Goal: Use online tool/utility: Utilize a website feature to perform a specific function

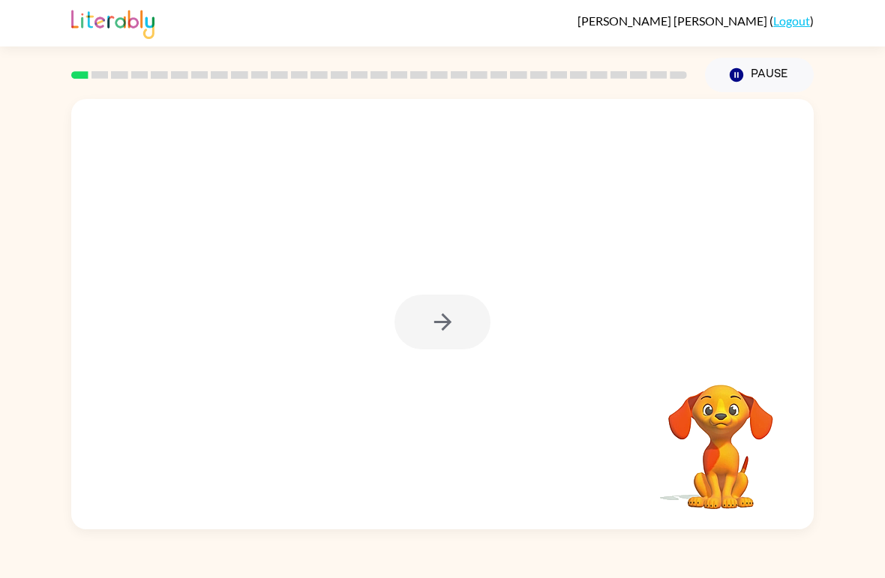
click at [463, 331] on div at bounding box center [442, 322] width 96 height 55
click at [83, 55] on div at bounding box center [379, 75] width 634 height 52
click at [81, 58] on div at bounding box center [379, 75] width 634 height 52
click at [445, 337] on button "button" at bounding box center [442, 322] width 96 height 55
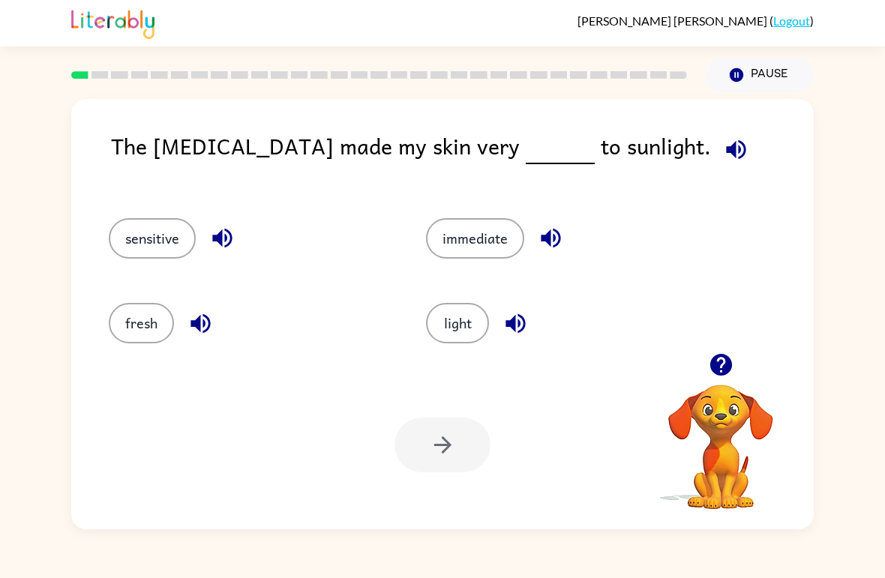
click at [459, 434] on div at bounding box center [442, 445] width 96 height 55
click at [483, 446] on div at bounding box center [442, 445] width 96 height 55
click at [472, 356] on div "light" at bounding box center [555, 316] width 317 height 85
click at [471, 356] on div "light" at bounding box center [555, 316] width 317 height 85
click at [142, 332] on button "fresh" at bounding box center [141, 323] width 65 height 40
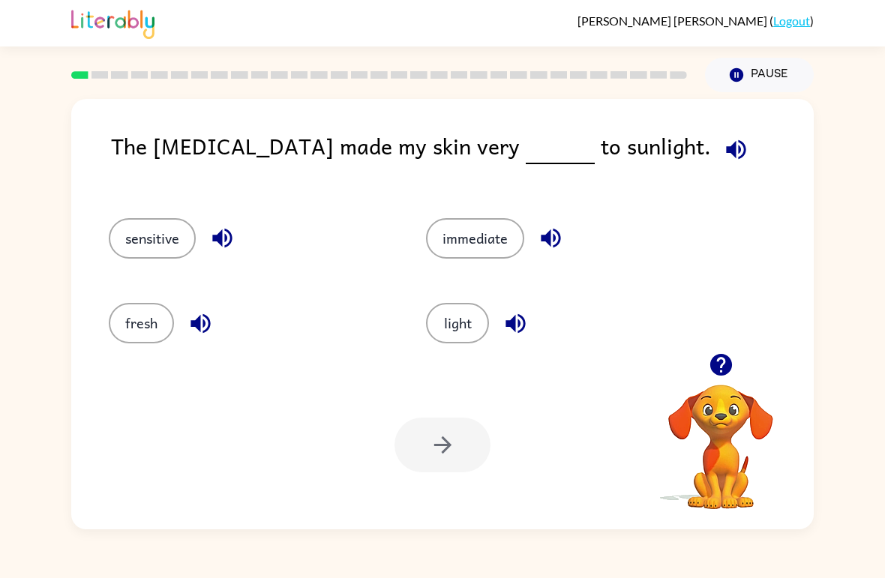
click at [477, 328] on button "light" at bounding box center [457, 323] width 63 height 40
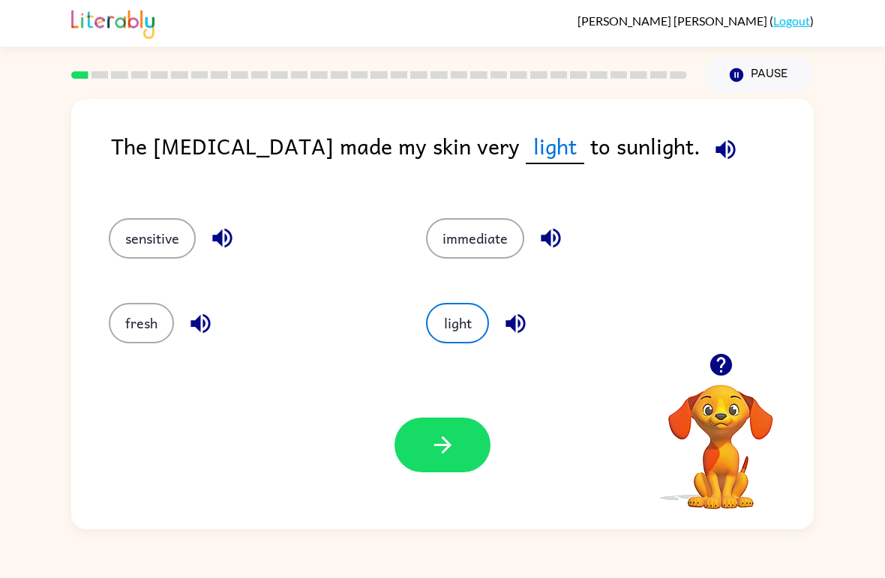
click at [474, 448] on button "button" at bounding box center [442, 445] width 96 height 55
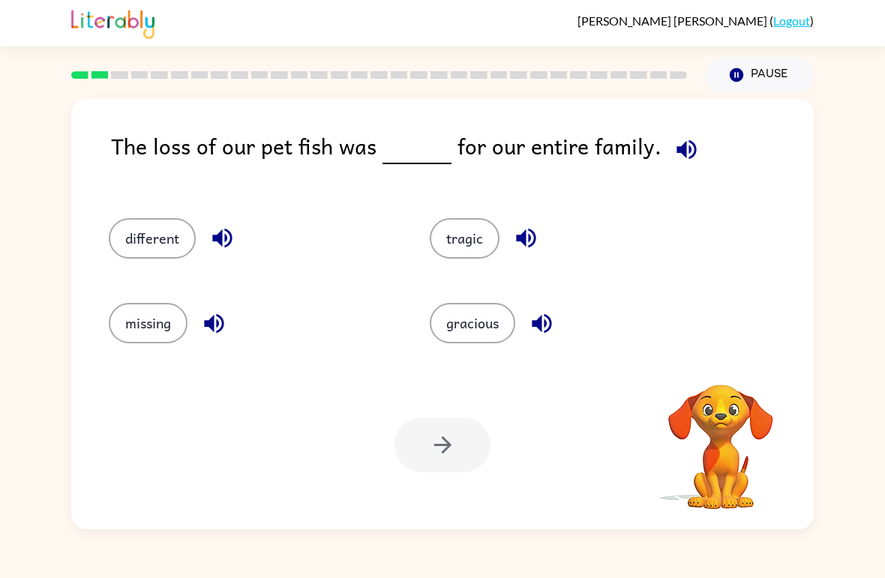
click at [454, 448] on div at bounding box center [442, 445] width 96 height 55
click at [459, 243] on button "tragic" at bounding box center [465, 238] width 70 height 40
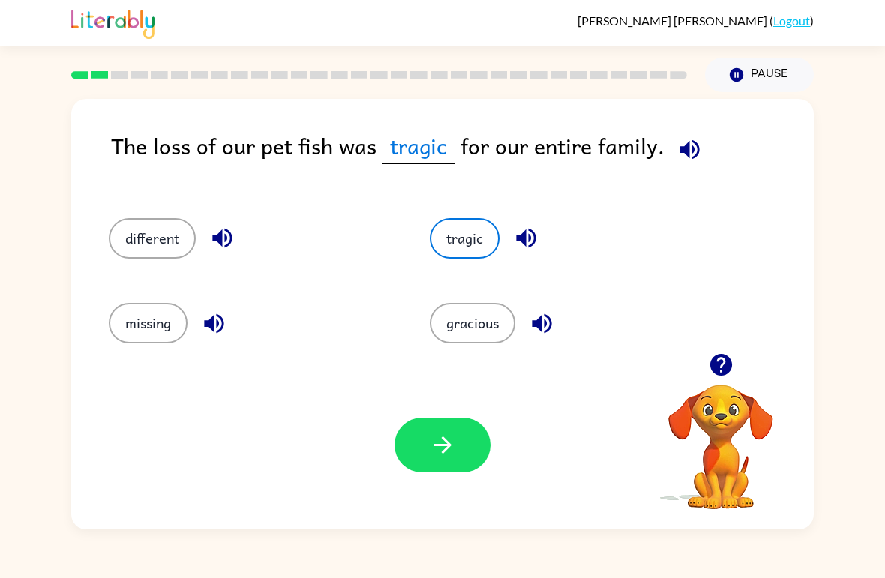
click at [426, 457] on button "button" at bounding box center [442, 445] width 96 height 55
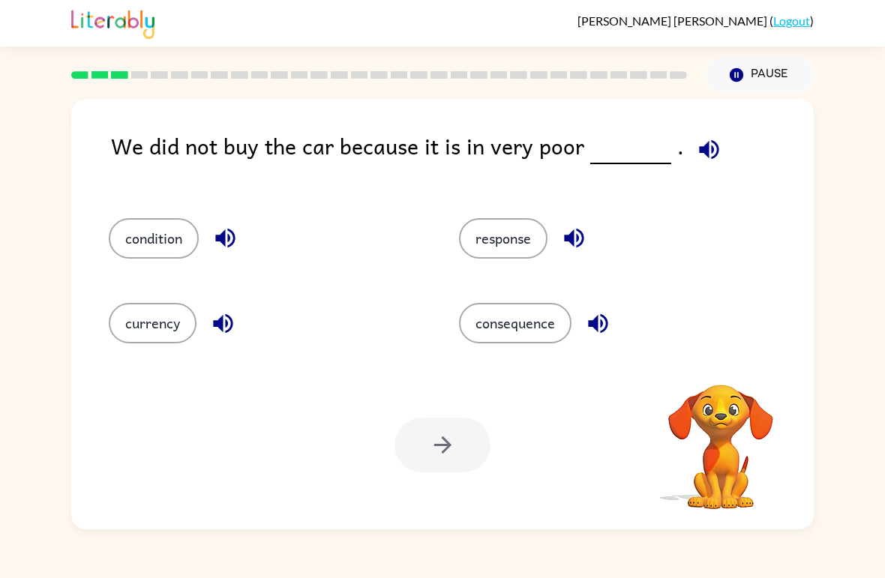
click at [497, 311] on button "consequence" at bounding box center [515, 323] width 112 height 40
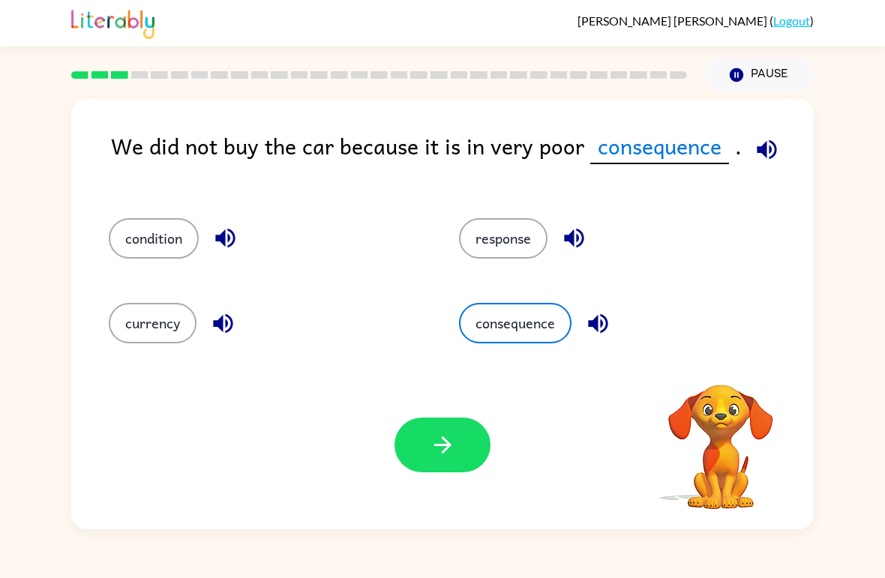
click at [508, 226] on button "response" at bounding box center [503, 238] width 88 height 40
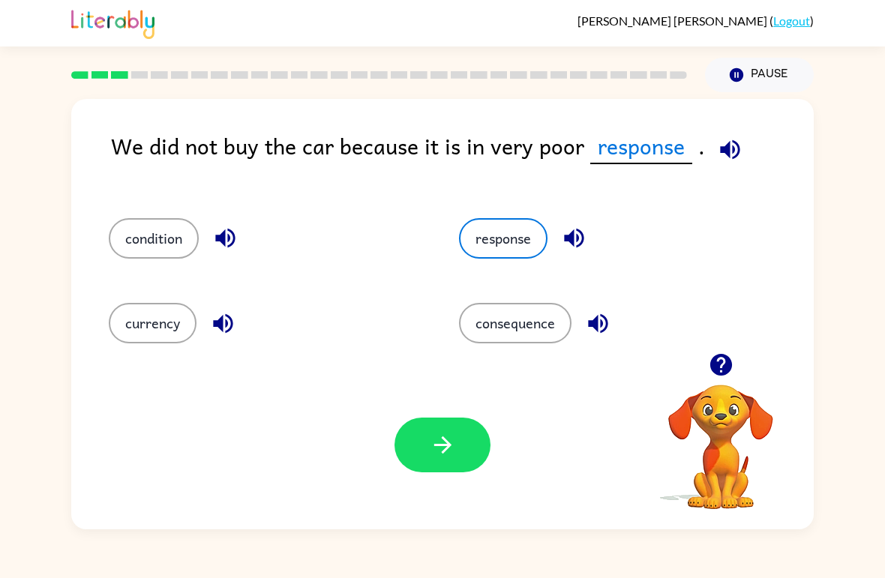
click at [457, 451] on button "button" at bounding box center [442, 445] width 96 height 55
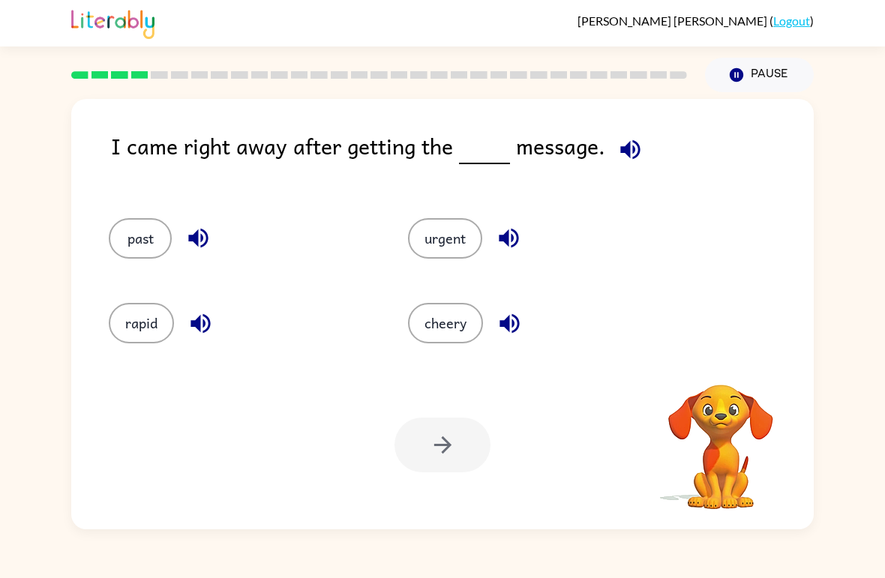
click at [459, 230] on button "urgent" at bounding box center [445, 238] width 74 height 40
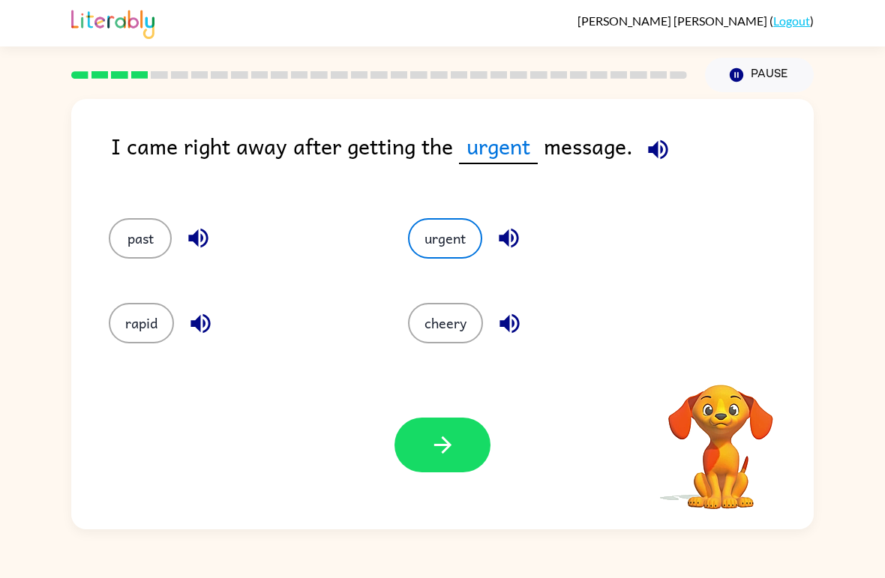
click at [450, 471] on button "button" at bounding box center [442, 445] width 96 height 55
click at [444, 435] on div at bounding box center [442, 445] width 96 height 55
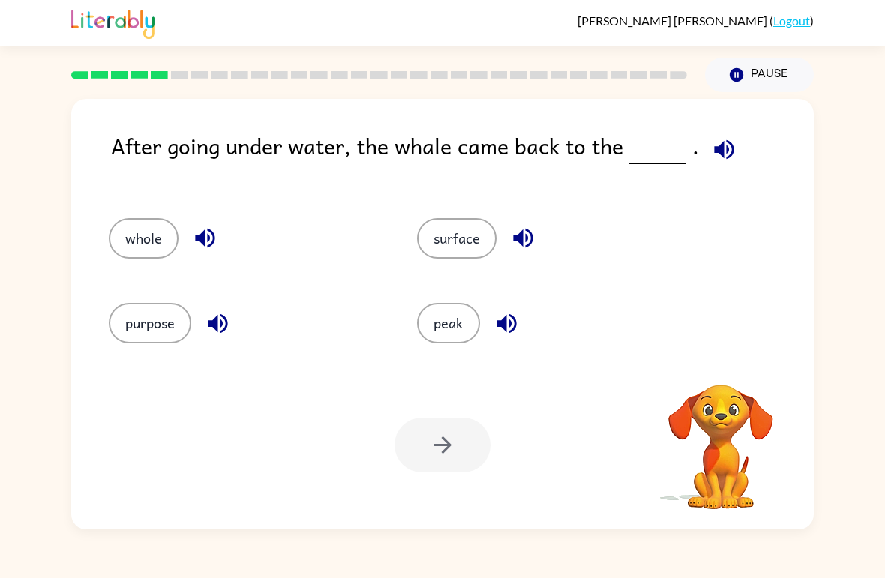
click at [440, 334] on button "peak" at bounding box center [448, 323] width 63 height 40
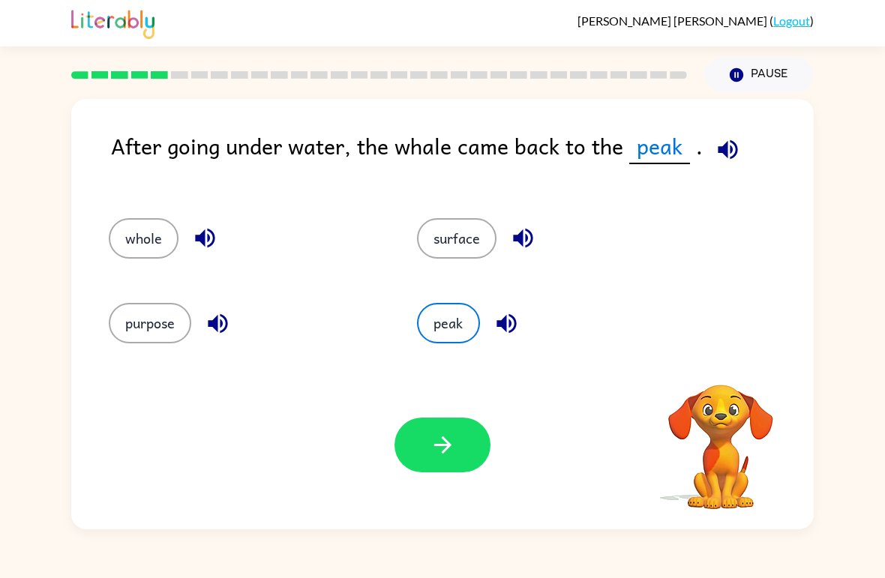
click at [439, 440] on icon "button" at bounding box center [443, 445] width 26 height 26
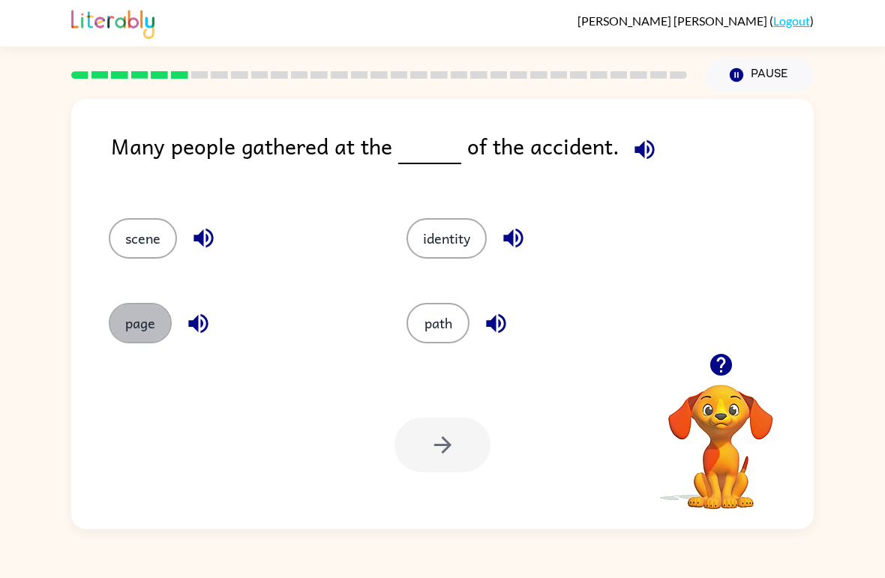
click at [164, 331] on button "page" at bounding box center [140, 323] width 63 height 40
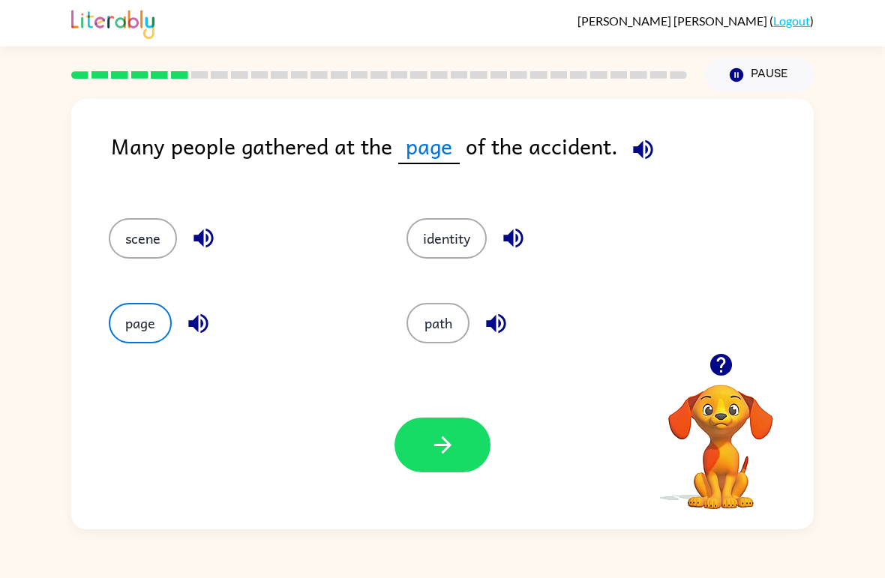
click at [168, 235] on button "scene" at bounding box center [143, 238] width 68 height 40
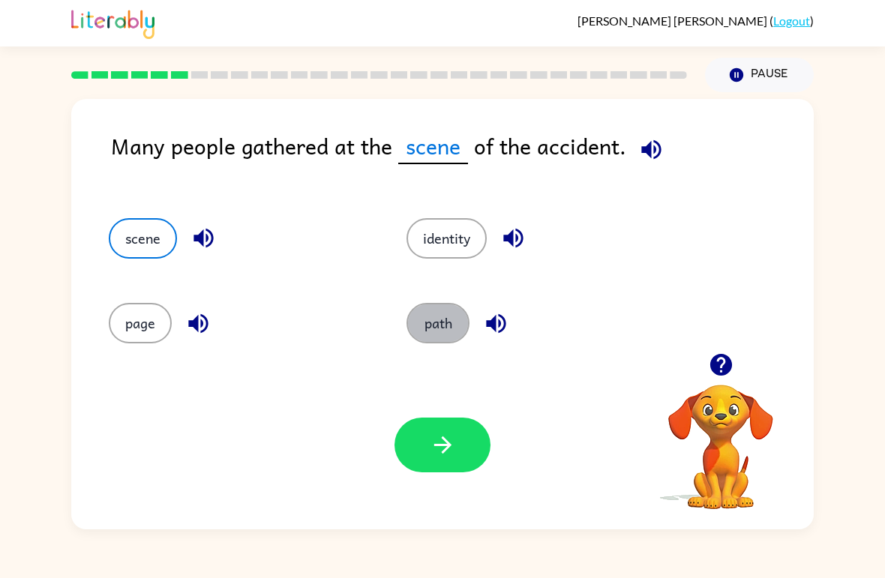
click at [421, 322] on button "path" at bounding box center [437, 323] width 63 height 40
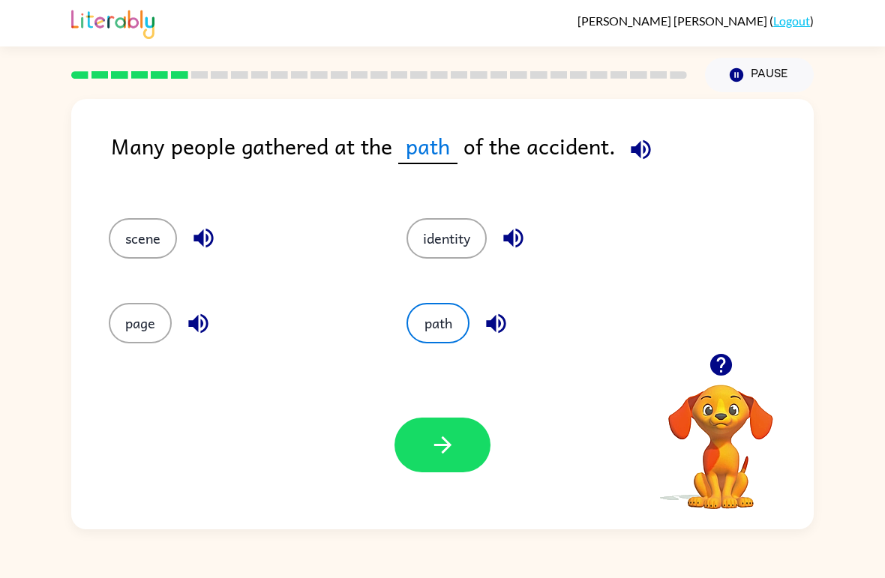
click at [453, 466] on button "button" at bounding box center [442, 445] width 96 height 55
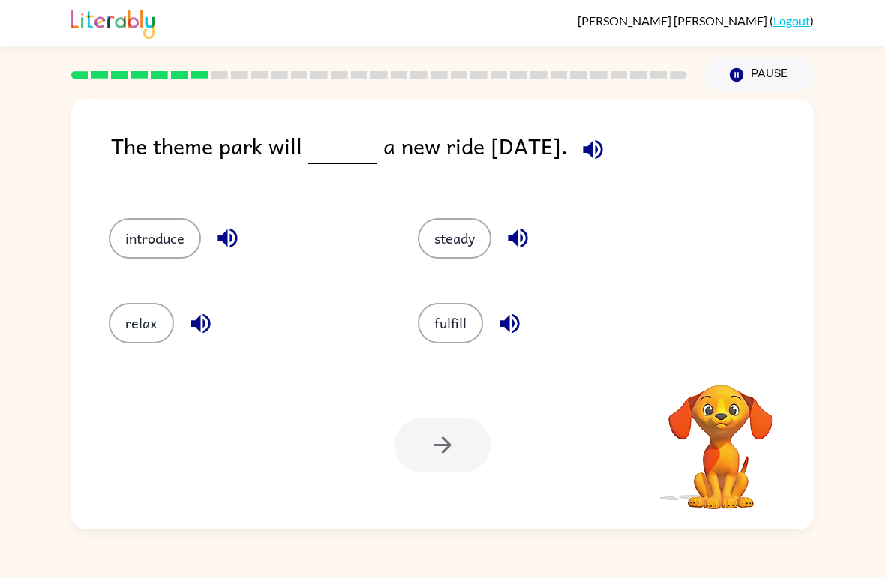
click at [463, 259] on button "steady" at bounding box center [454, 238] width 73 height 40
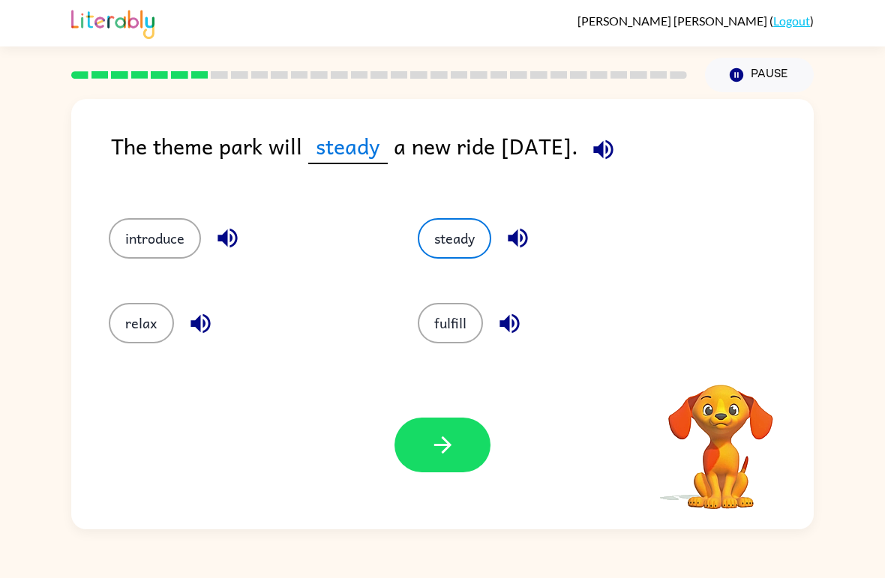
click at [470, 435] on button "button" at bounding box center [442, 445] width 96 height 55
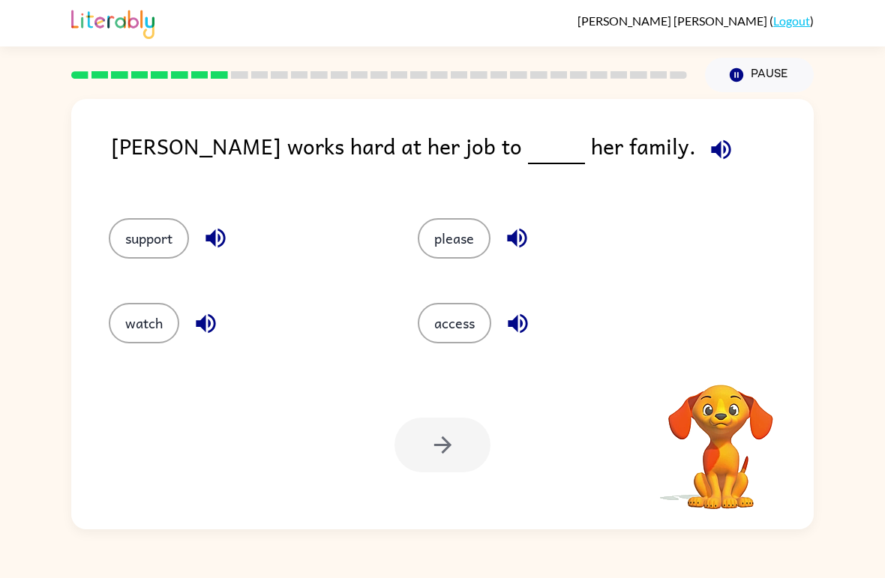
click at [466, 340] on button "access" at bounding box center [454, 323] width 73 height 40
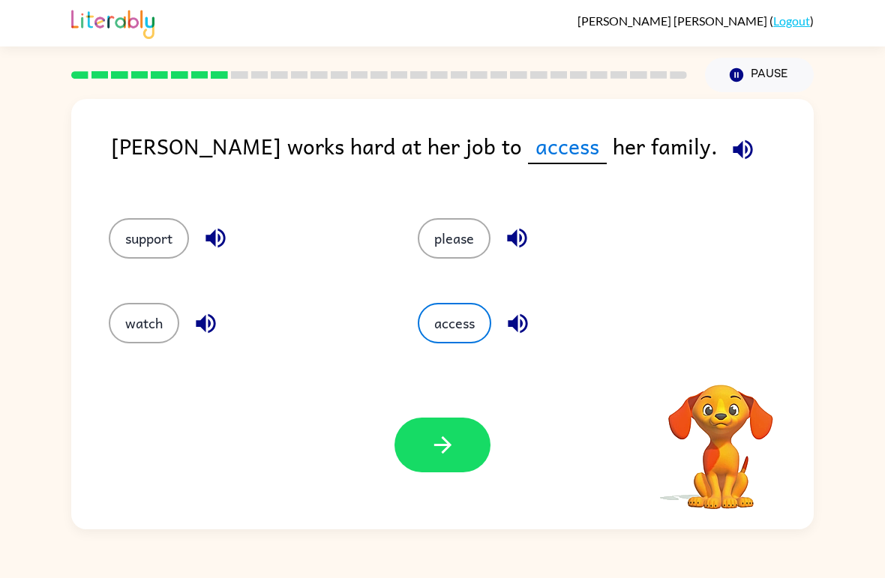
click at [445, 420] on button "button" at bounding box center [442, 445] width 96 height 55
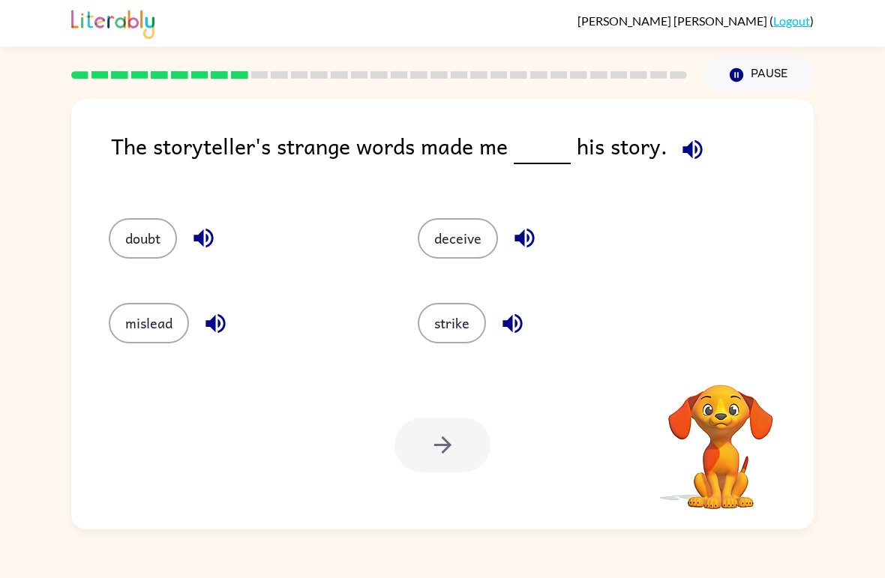
click at [148, 237] on button "doubt" at bounding box center [143, 238] width 68 height 40
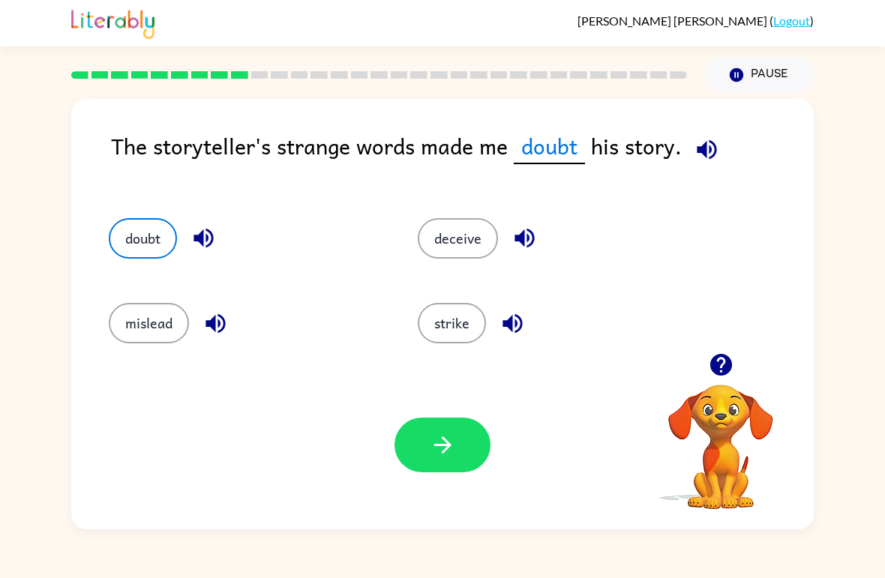
click at [486, 444] on button "button" at bounding box center [442, 445] width 96 height 55
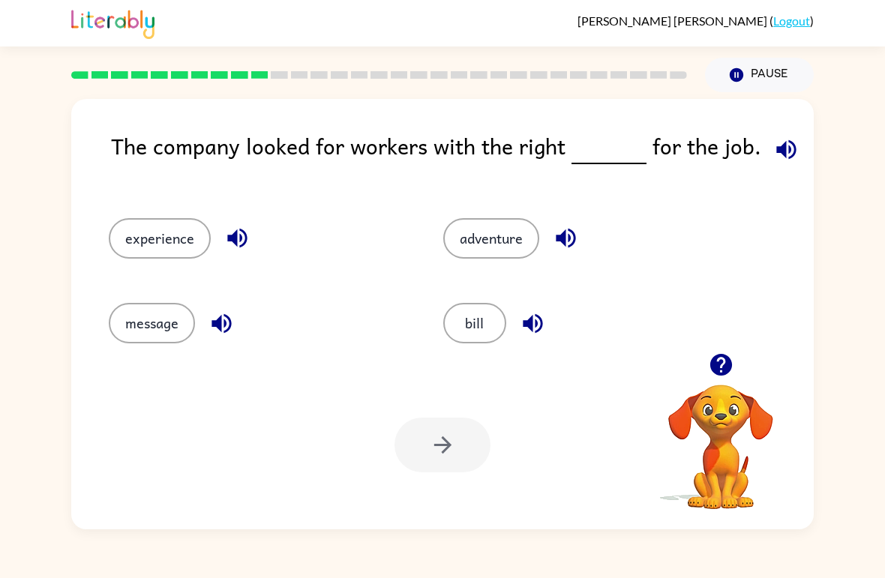
click at [457, 472] on div at bounding box center [442, 445] width 96 height 55
click at [441, 428] on div at bounding box center [442, 445] width 96 height 55
click at [519, 235] on button "adventure" at bounding box center [491, 238] width 96 height 40
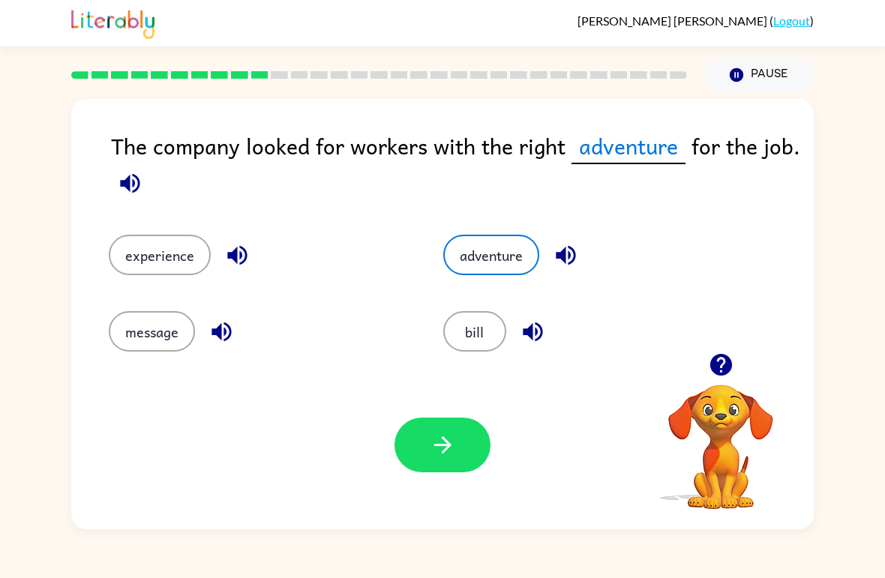
click at [446, 456] on icon "button" at bounding box center [443, 445] width 26 height 26
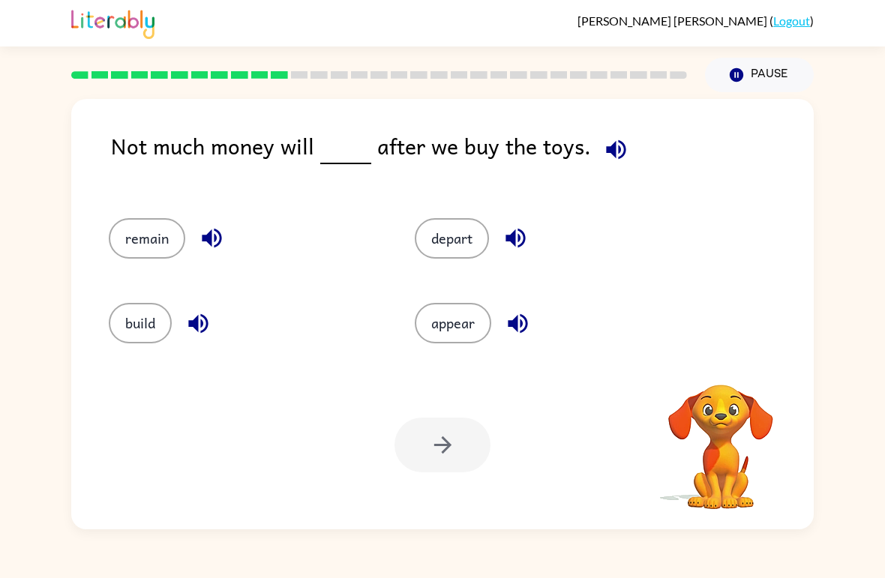
click at [465, 325] on button "appear" at bounding box center [453, 323] width 76 height 40
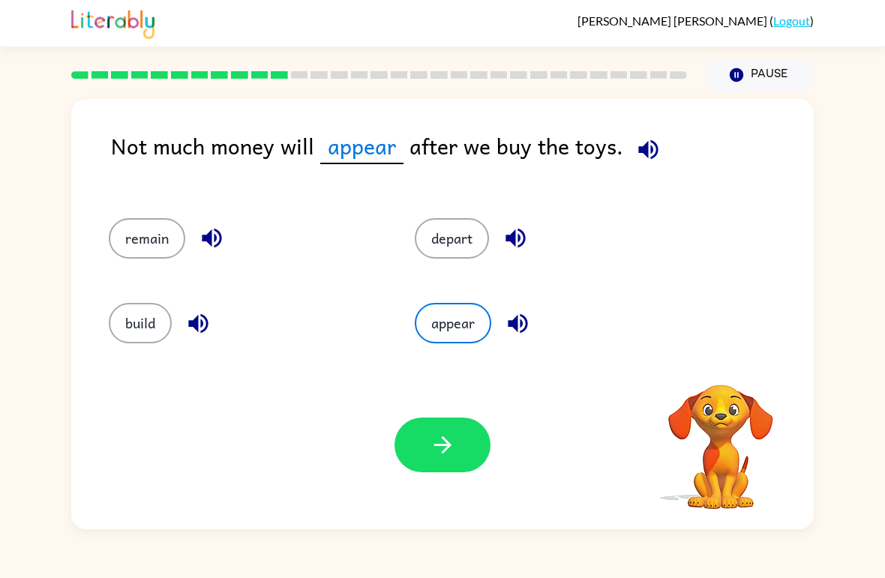
click at [444, 451] on icon "button" at bounding box center [441, 444] width 17 height 17
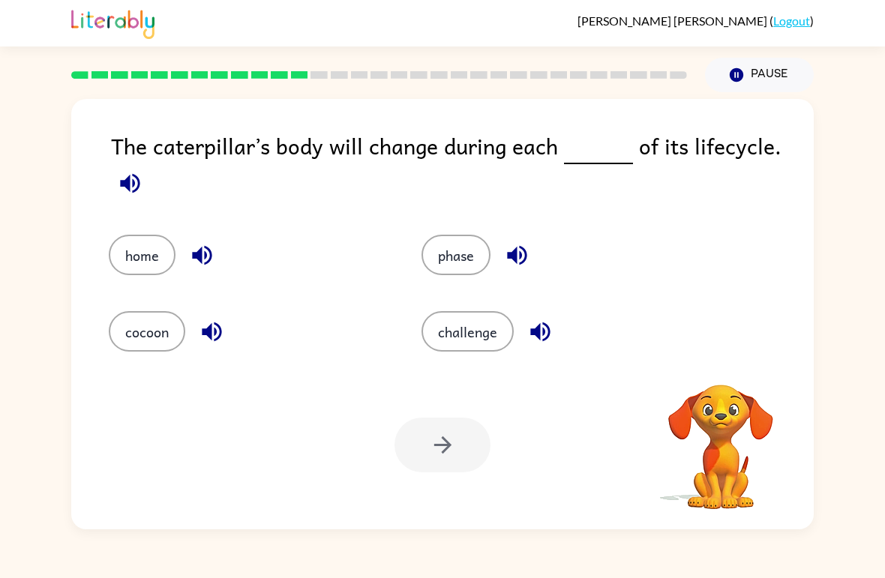
click at [132, 301] on div "cocoon" at bounding box center [236, 321] width 313 height 76
click at [152, 340] on button "cocoon" at bounding box center [147, 331] width 76 height 40
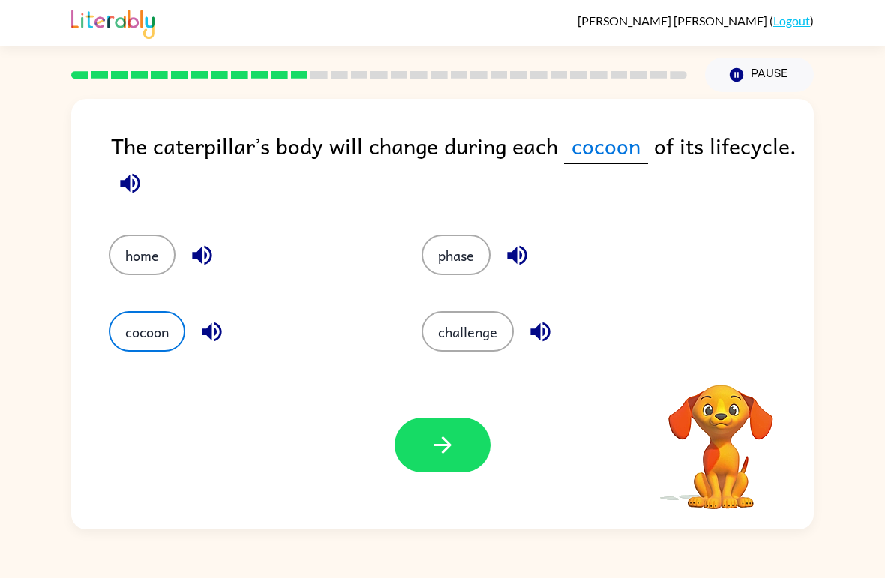
click at [422, 467] on button "button" at bounding box center [442, 445] width 96 height 55
click at [422, 466] on div at bounding box center [442, 445] width 96 height 55
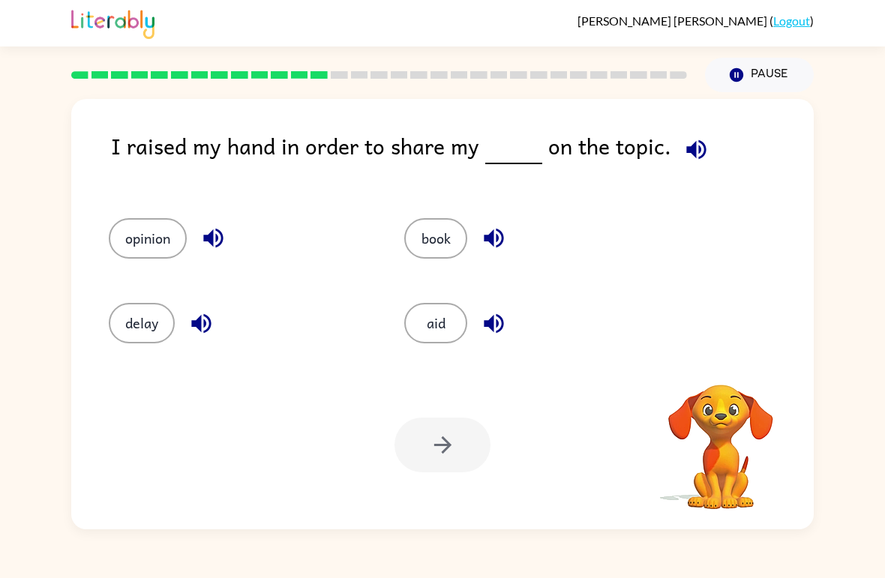
click at [436, 259] on button "book" at bounding box center [435, 238] width 63 height 40
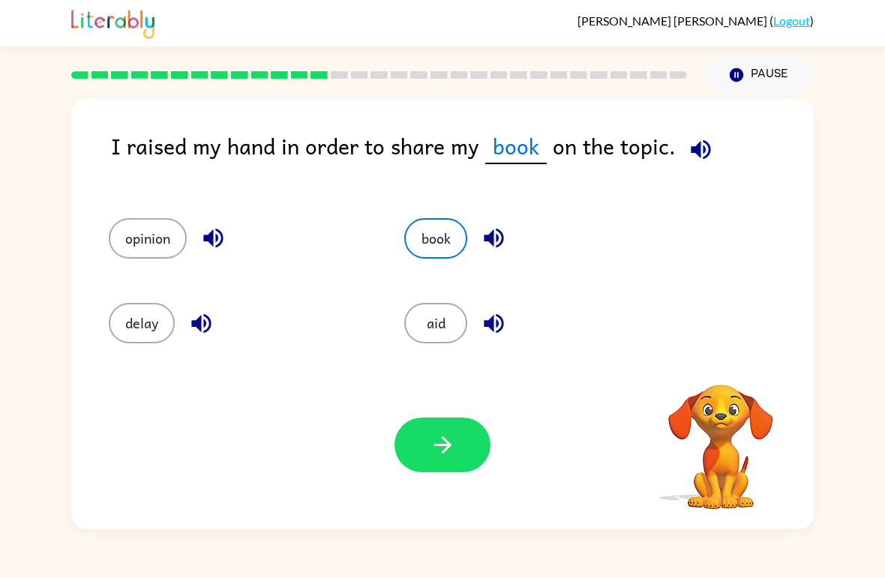
click at [421, 439] on button "button" at bounding box center [442, 445] width 96 height 55
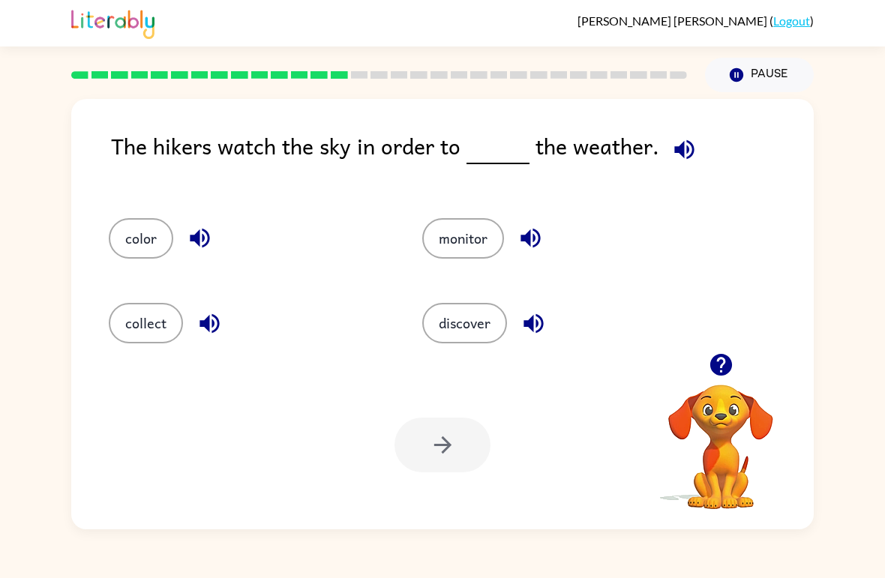
click at [471, 253] on button "monitor" at bounding box center [463, 238] width 82 height 40
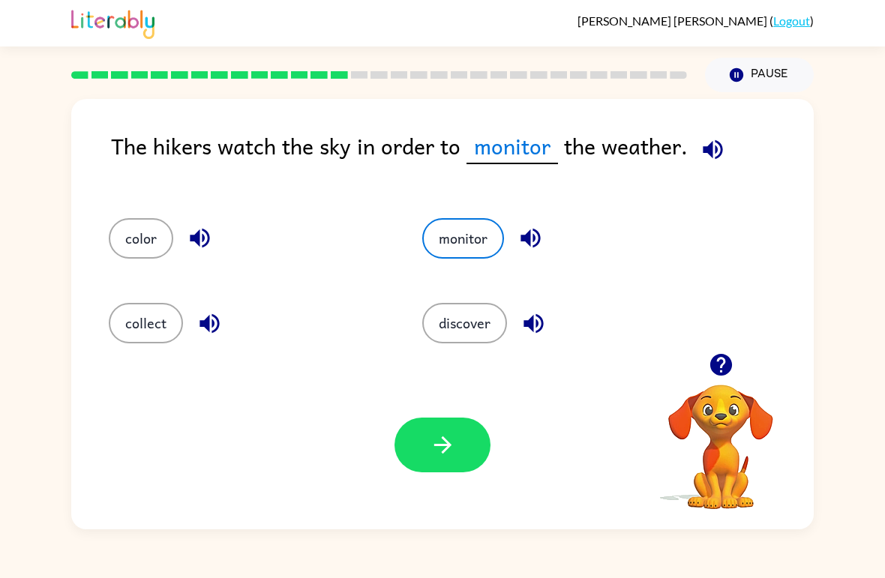
click at [451, 469] on button "button" at bounding box center [442, 445] width 96 height 55
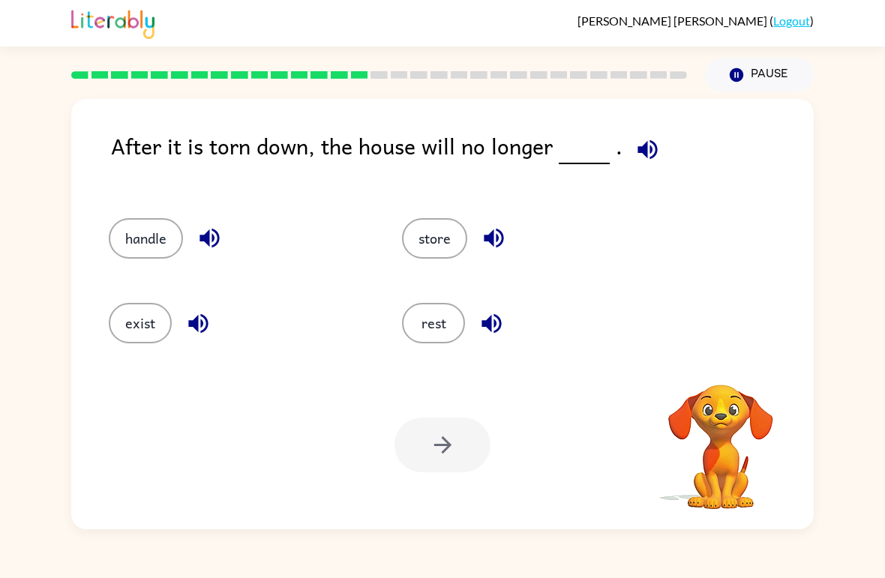
click at [440, 337] on button "rest" at bounding box center [433, 323] width 63 height 40
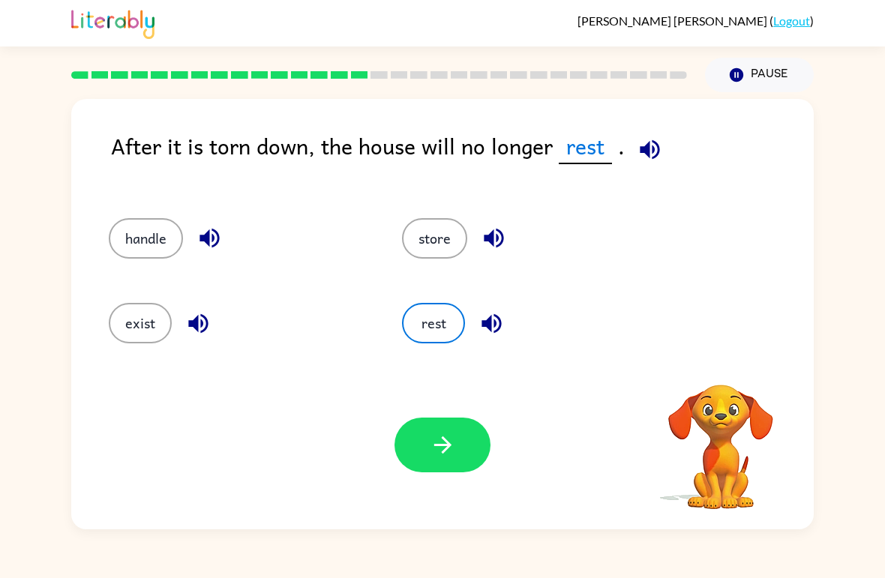
click at [435, 433] on icon "button" at bounding box center [443, 445] width 26 height 26
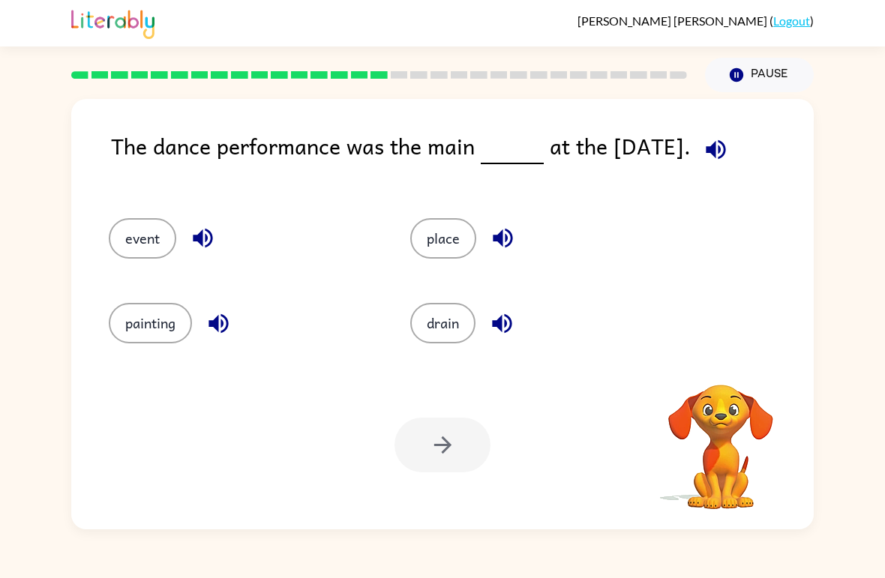
click at [460, 322] on button "drain" at bounding box center [442, 323] width 65 height 40
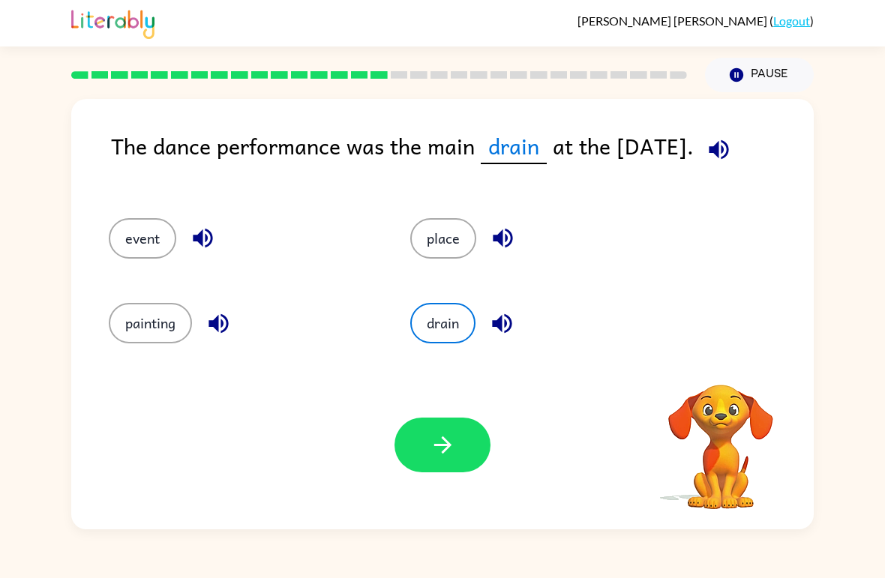
click at [442, 446] on icon "button" at bounding box center [441, 444] width 17 height 17
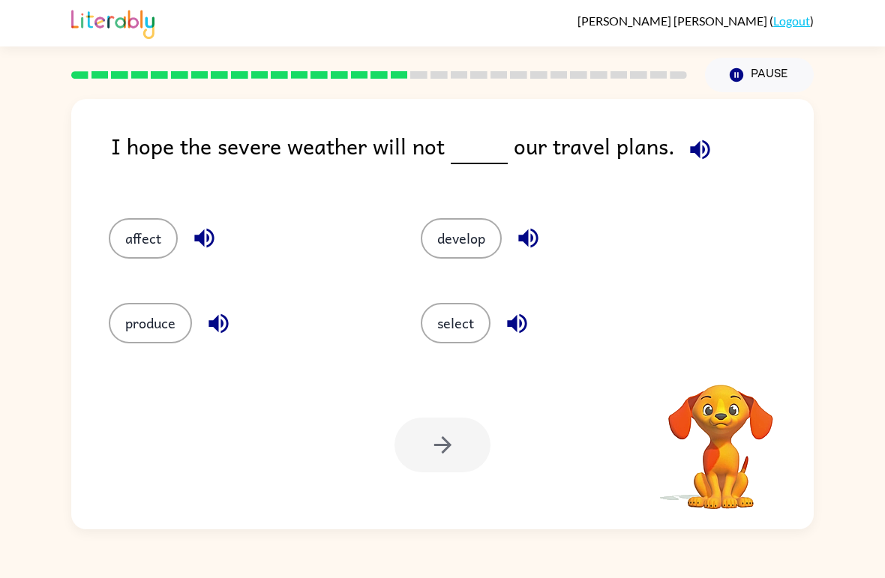
click at [439, 334] on button "select" at bounding box center [456, 323] width 70 height 40
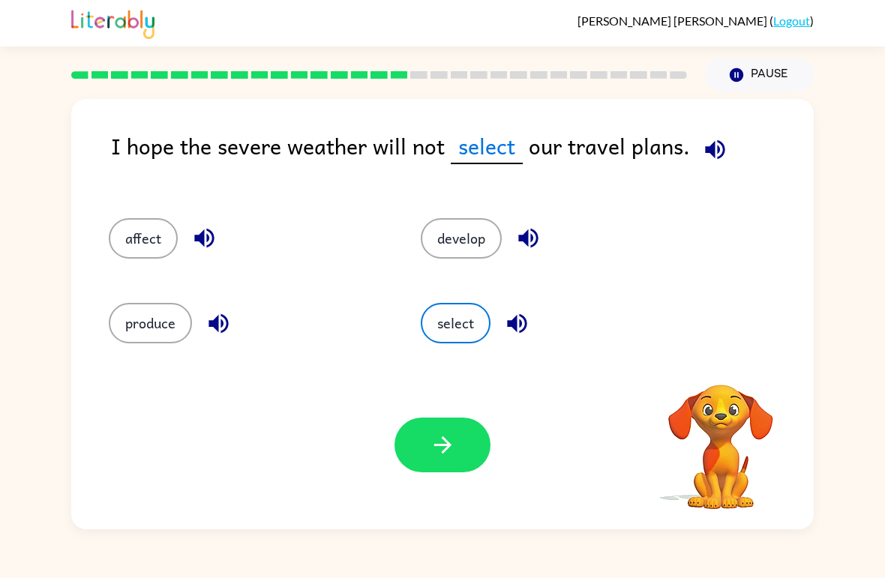
click at [463, 235] on button "develop" at bounding box center [461, 238] width 81 height 40
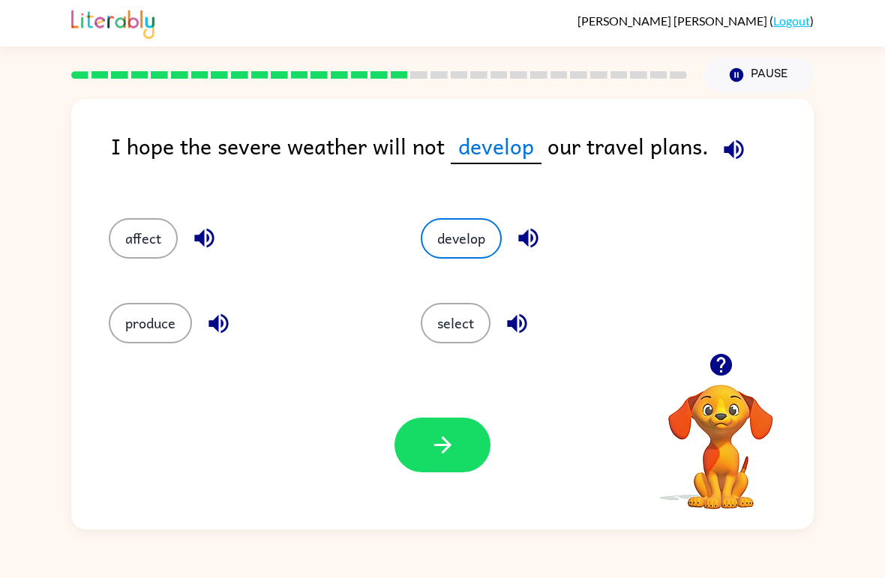
click at [451, 328] on button "select" at bounding box center [456, 323] width 70 height 40
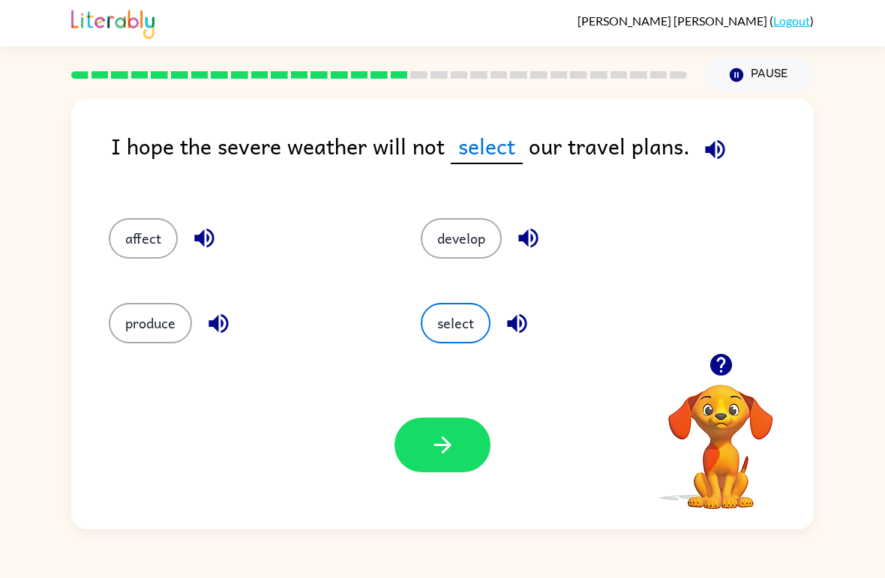
click at [453, 419] on button "button" at bounding box center [442, 445] width 96 height 55
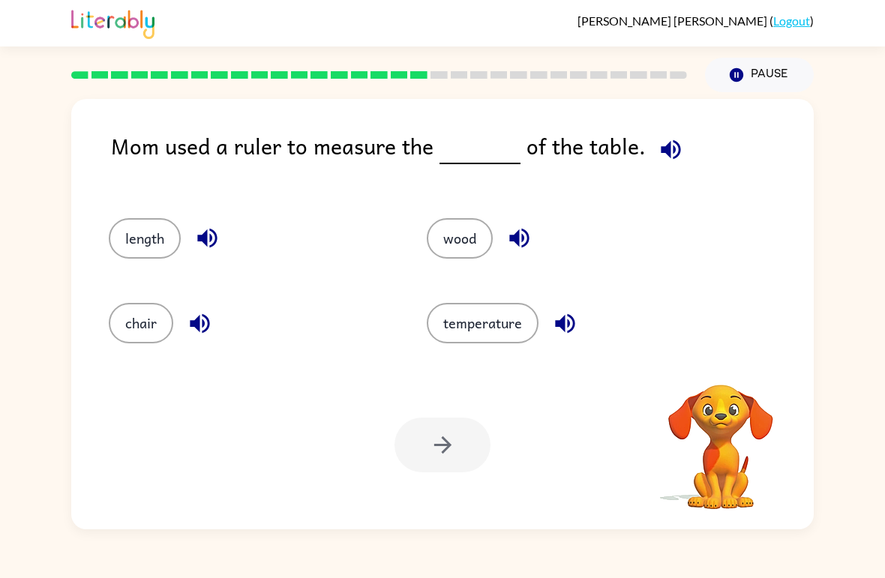
click at [457, 448] on div at bounding box center [442, 445] width 96 height 55
click at [477, 324] on button "temperature" at bounding box center [483, 323] width 112 height 40
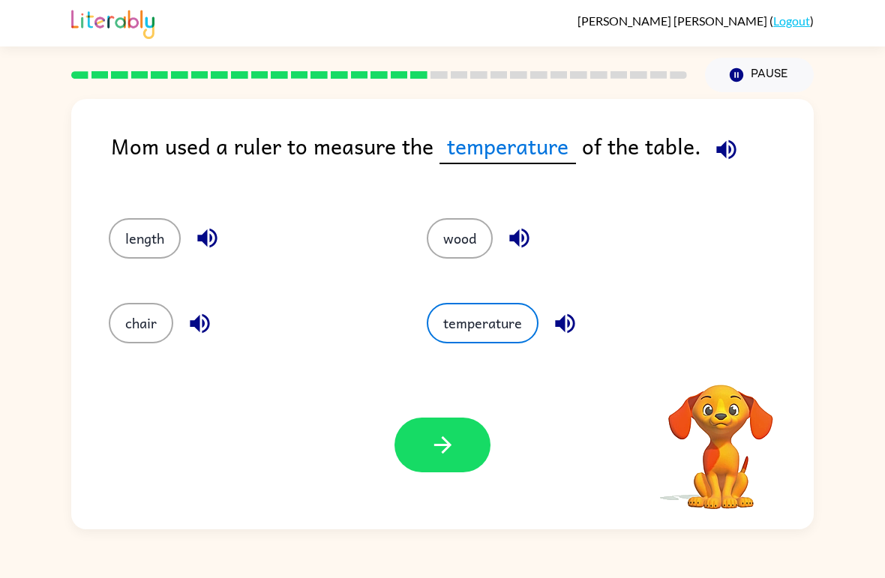
click at [458, 440] on button "button" at bounding box center [442, 445] width 96 height 55
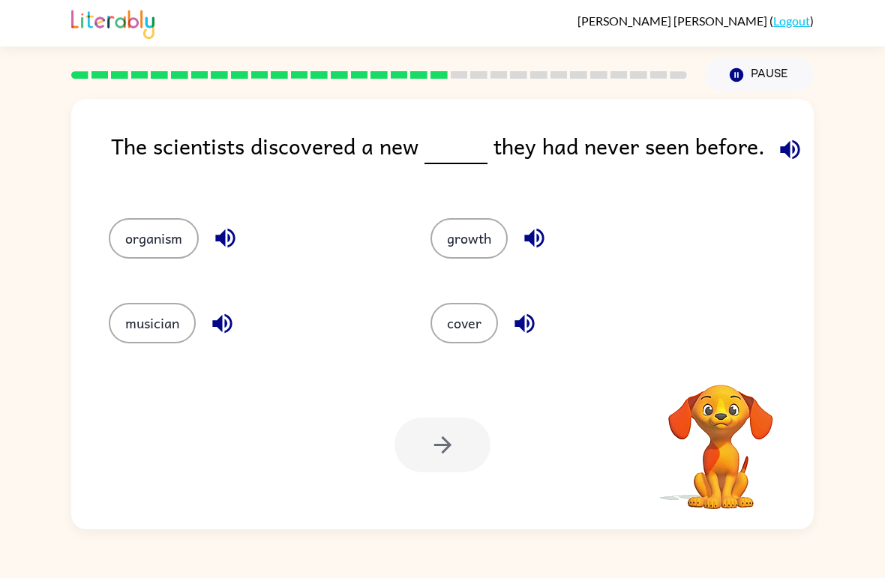
click at [463, 235] on button "growth" at bounding box center [468, 238] width 77 height 40
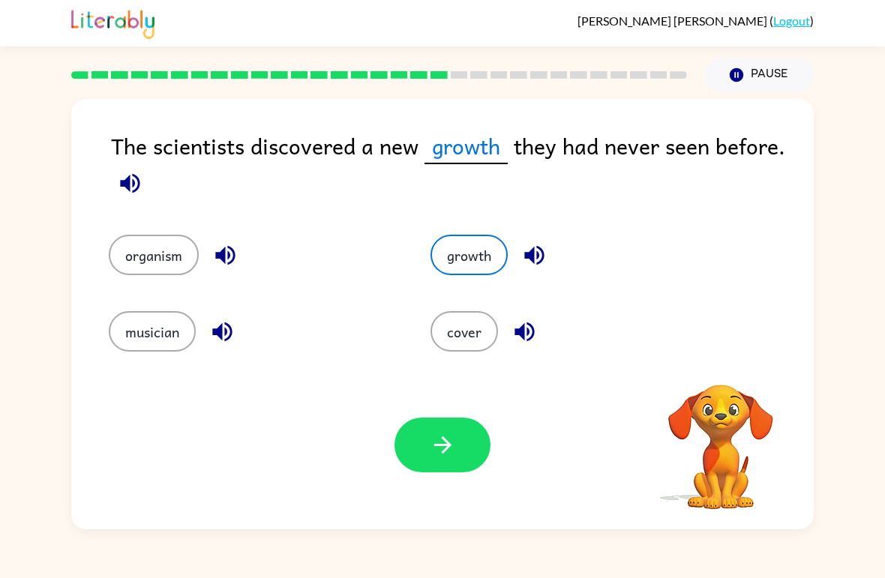
click at [415, 448] on button "button" at bounding box center [442, 445] width 96 height 55
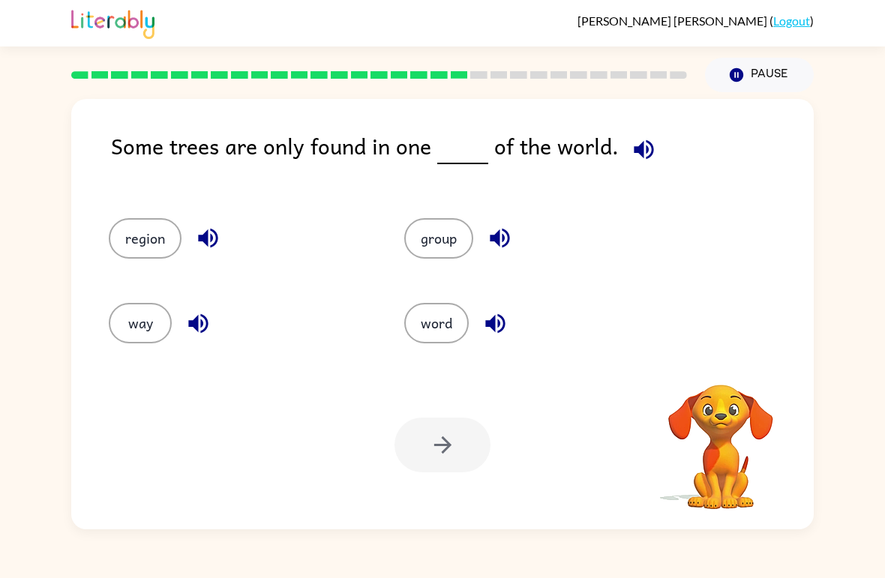
click at [148, 232] on button "region" at bounding box center [145, 238] width 73 height 40
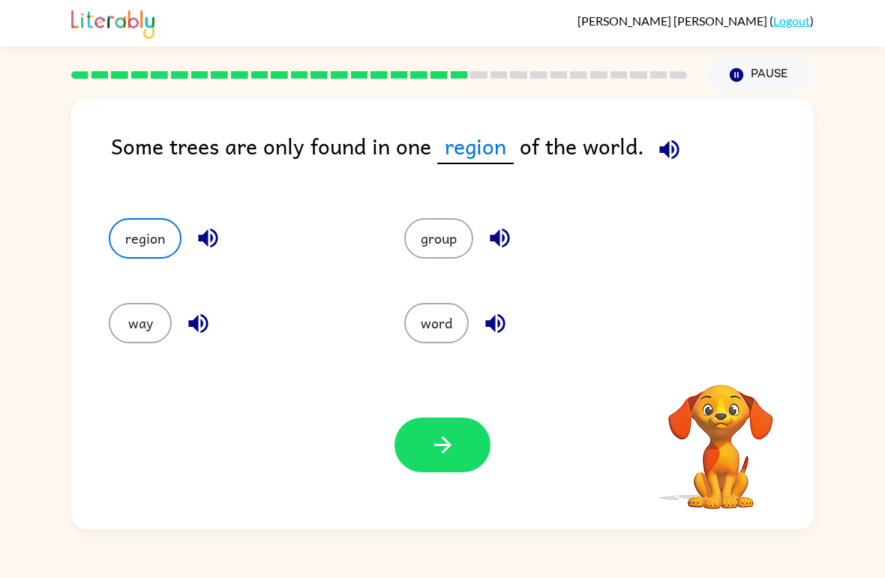
click at [423, 446] on button "button" at bounding box center [442, 445] width 96 height 55
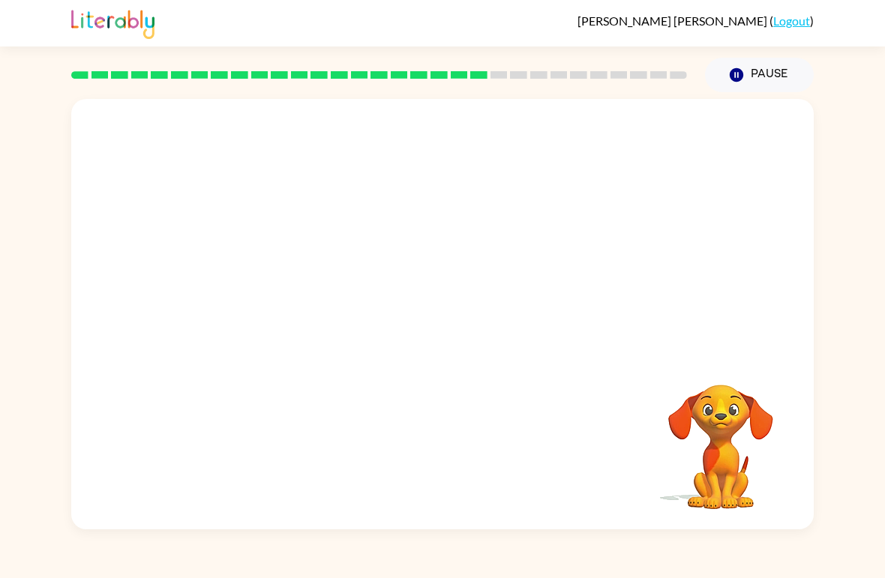
click at [529, 222] on video "Your browser must support playing .mp4 files to use Literably. Please try using…" at bounding box center [442, 226] width 742 height 254
click at [517, 262] on video "Your browser must support playing .mp4 files to use Literably. Please try using…" at bounding box center [442, 226] width 742 height 254
click at [516, 261] on video "Your browser must support playing .mp4 files to use Literably. Please try using…" at bounding box center [442, 226] width 742 height 254
click at [525, 244] on video "Your browser must support playing .mp4 files to use Literably. Please try using…" at bounding box center [442, 226] width 742 height 254
click at [549, 226] on video "Your browser must support playing .mp4 files to use Literably. Please try using…" at bounding box center [442, 226] width 742 height 254
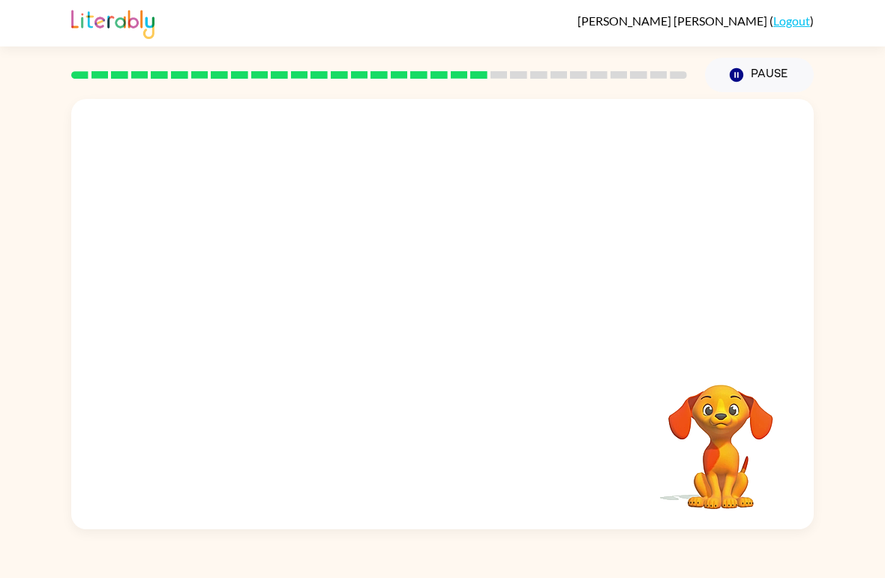
click at [549, 226] on video "Your browser must support playing .mp4 files to use Literably. Please try using…" at bounding box center [442, 226] width 742 height 254
click at [298, 239] on video "Your browser must support playing .mp4 files to use Literably. Please try using…" at bounding box center [442, 226] width 742 height 254
click at [511, 239] on video "Your browser must support playing .mp4 files to use Literably. Please try using…" at bounding box center [442, 226] width 742 height 254
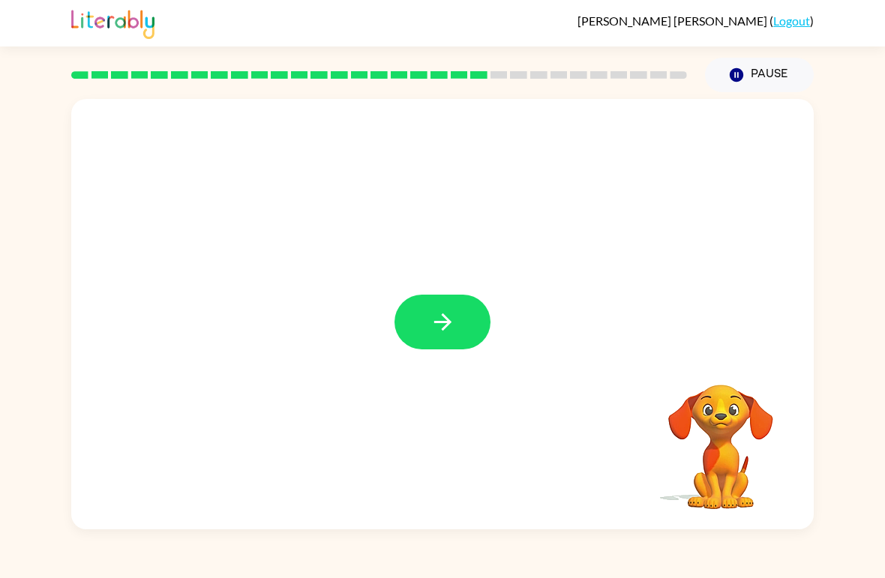
click at [448, 334] on icon "button" at bounding box center [443, 322] width 26 height 26
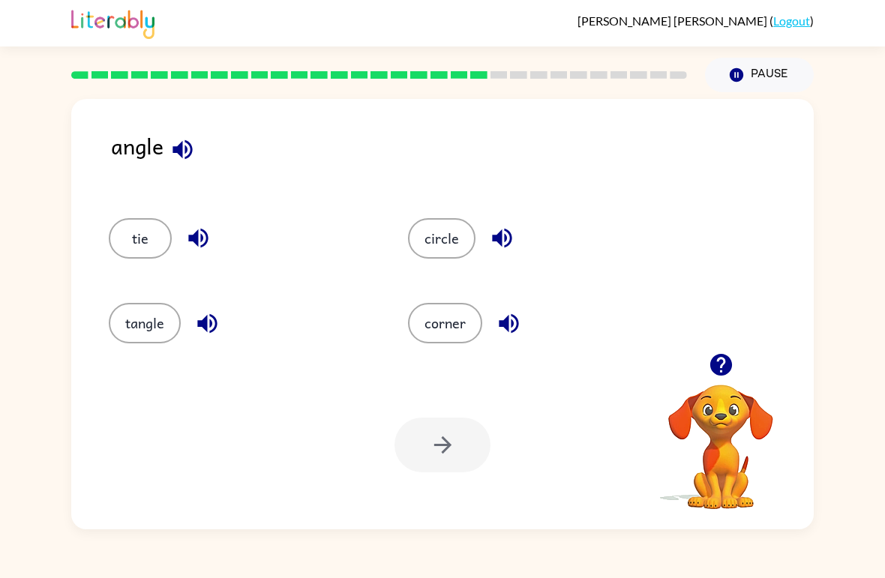
click at [119, 223] on button "tie" at bounding box center [140, 238] width 63 height 40
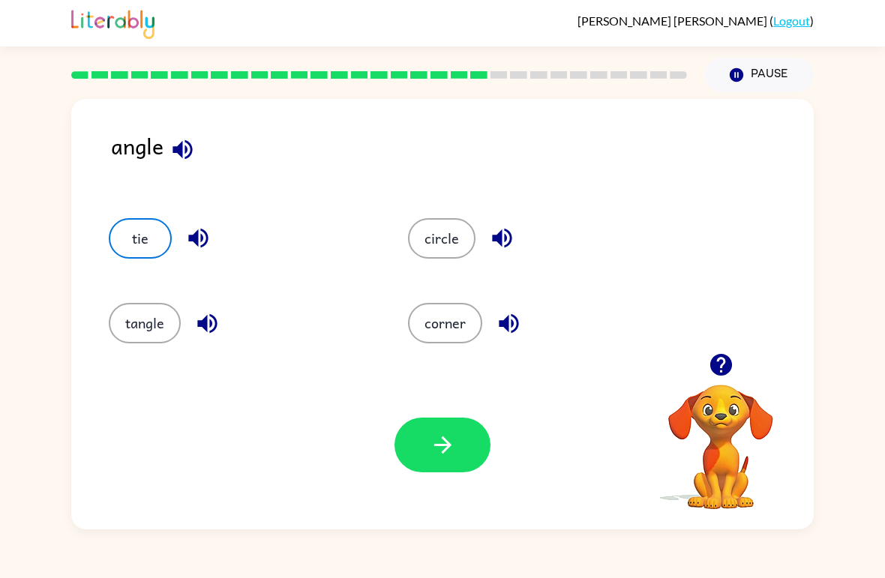
click at [448, 460] on button "button" at bounding box center [442, 445] width 96 height 55
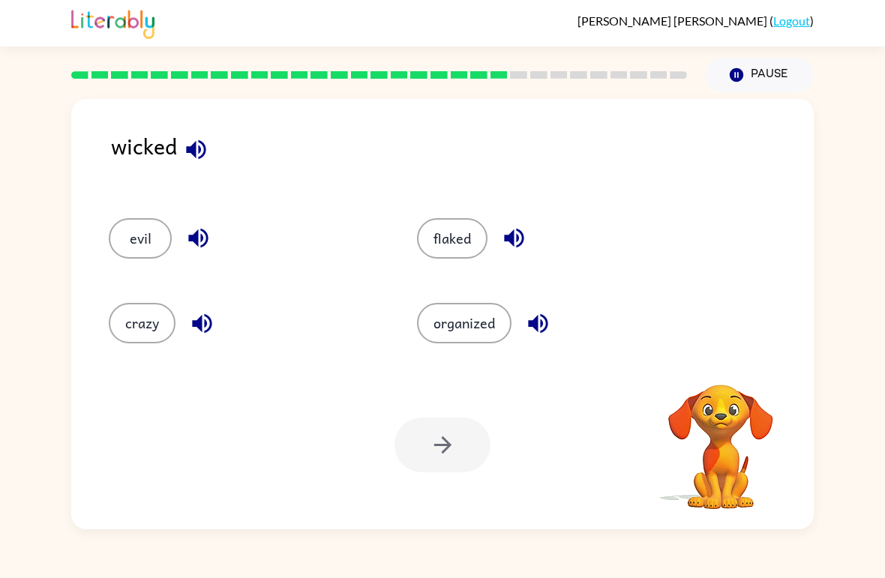
click at [469, 238] on button "flaked" at bounding box center [452, 238] width 70 height 40
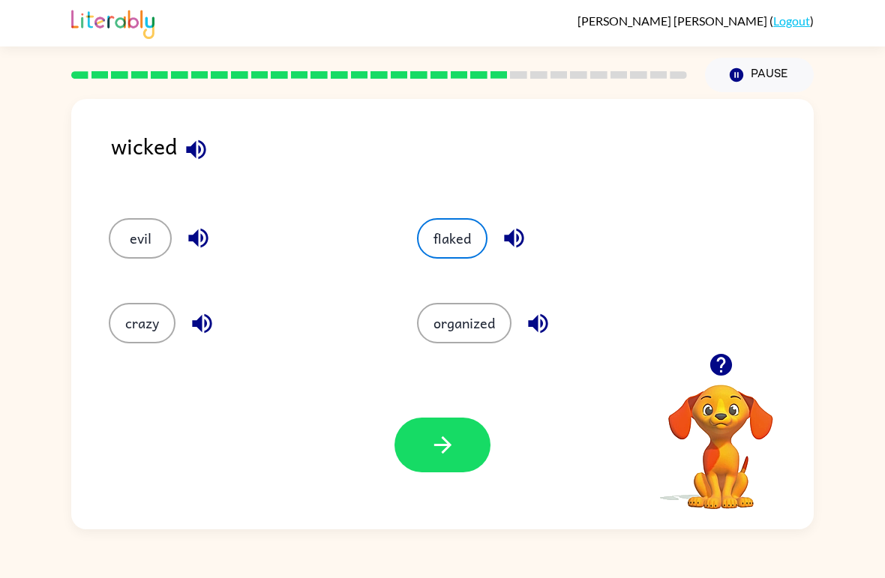
click at [418, 455] on button "button" at bounding box center [442, 445] width 96 height 55
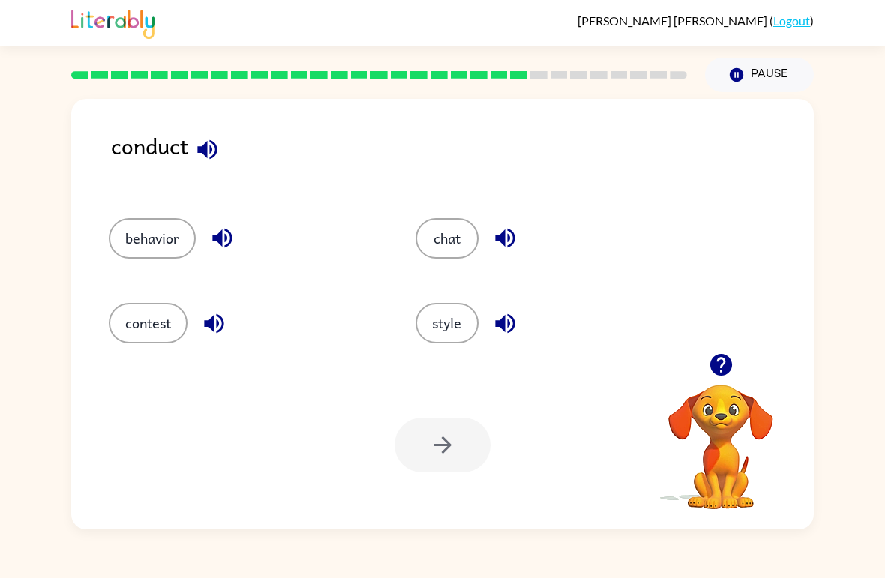
click at [472, 309] on button "style" at bounding box center [446, 323] width 63 height 40
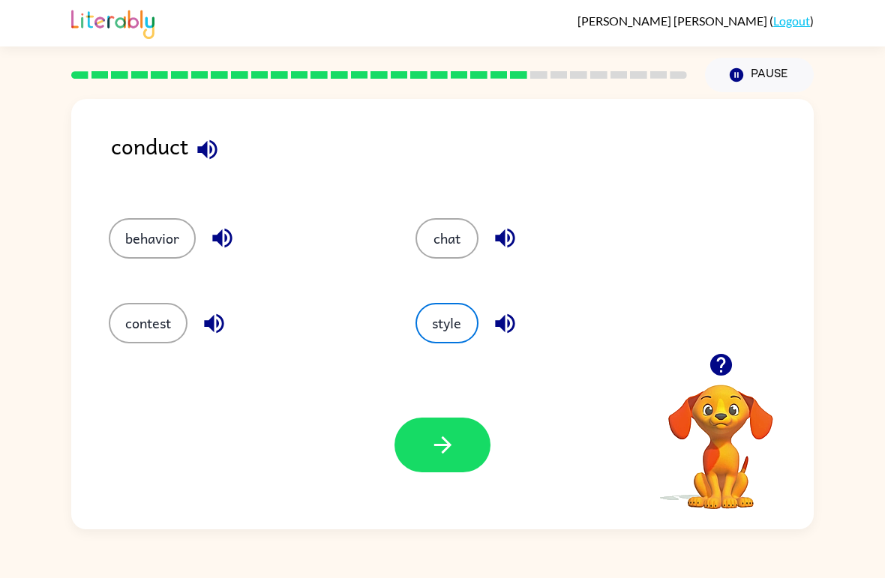
click at [454, 433] on icon "button" at bounding box center [443, 445] width 26 height 26
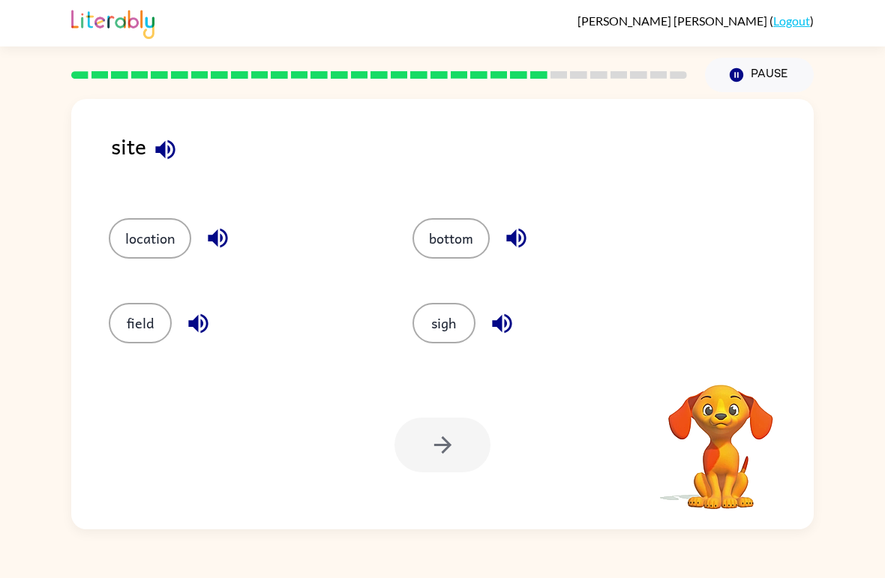
click at [142, 242] on button "location" at bounding box center [150, 238] width 82 height 40
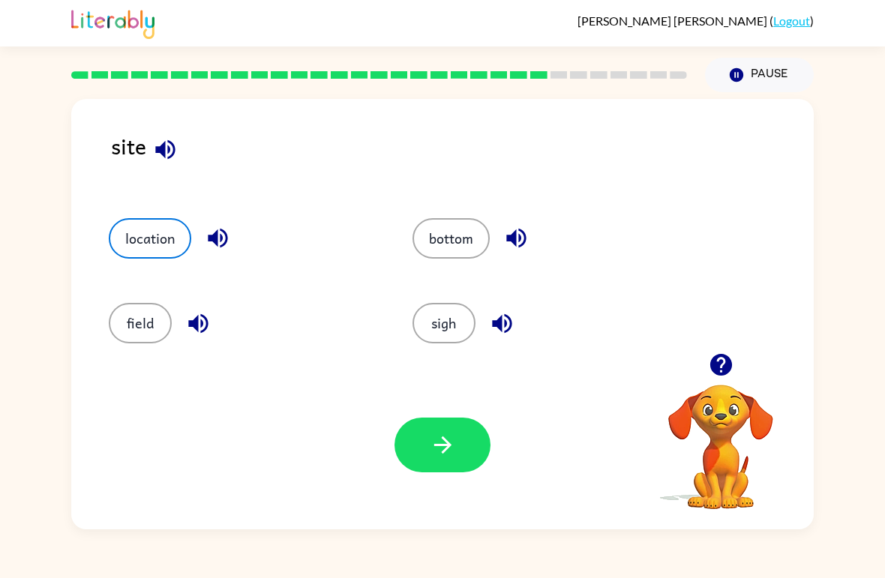
click at [466, 435] on button "button" at bounding box center [442, 445] width 96 height 55
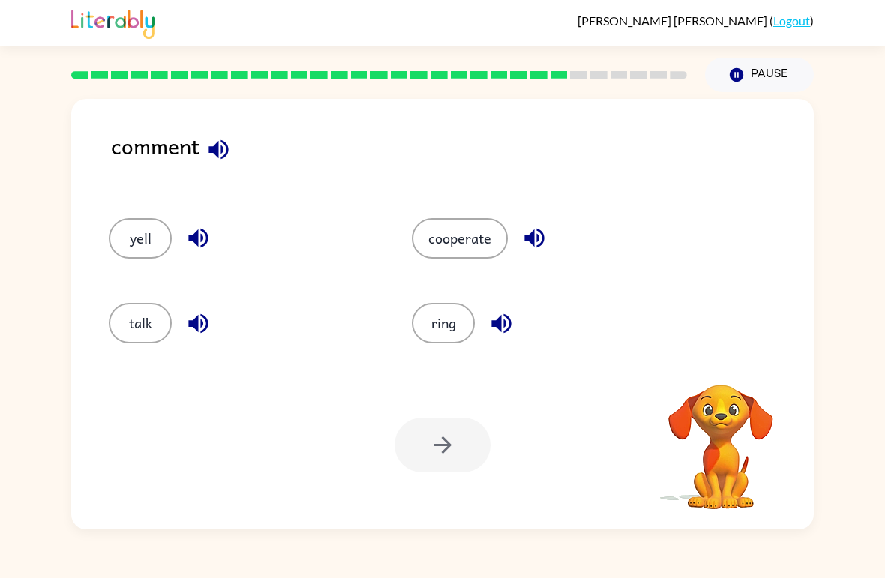
click at [440, 247] on button "cooperate" at bounding box center [460, 238] width 96 height 40
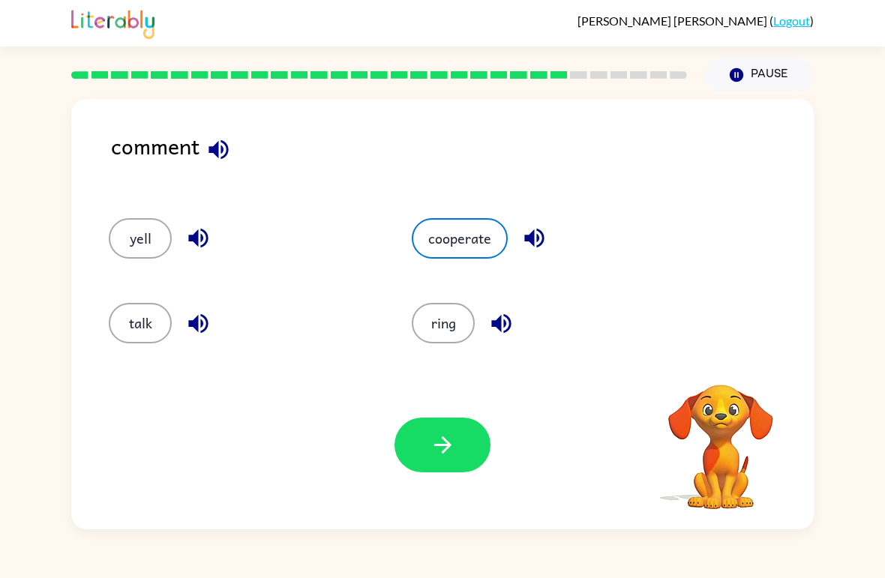
click at [452, 451] on icon "button" at bounding box center [443, 445] width 26 height 26
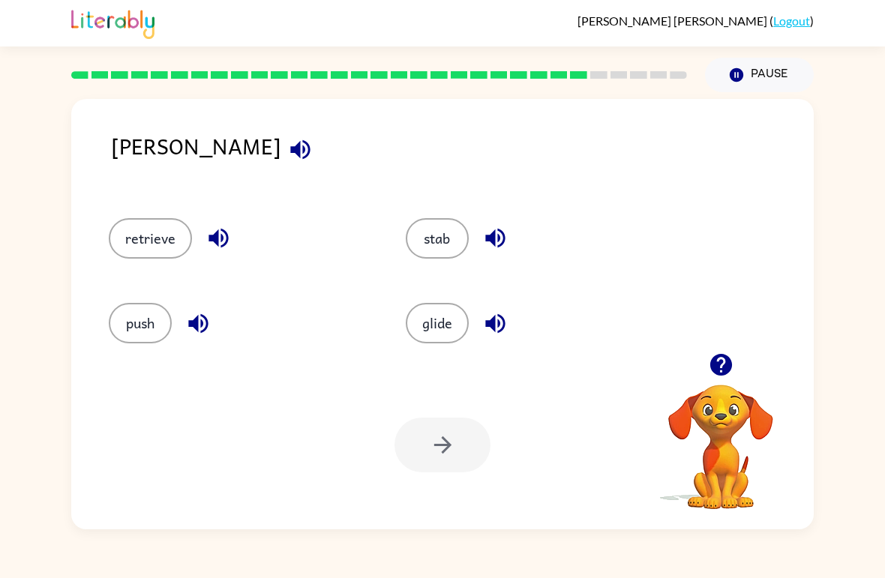
click at [442, 431] on div at bounding box center [442, 445] width 96 height 55
click at [127, 314] on button "push" at bounding box center [140, 323] width 63 height 40
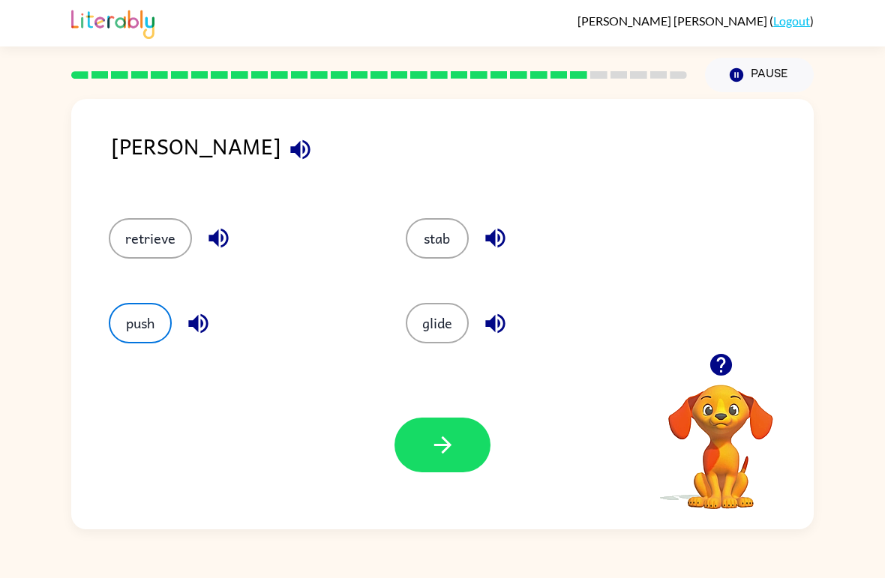
click at [430, 430] on button "button" at bounding box center [442, 445] width 96 height 55
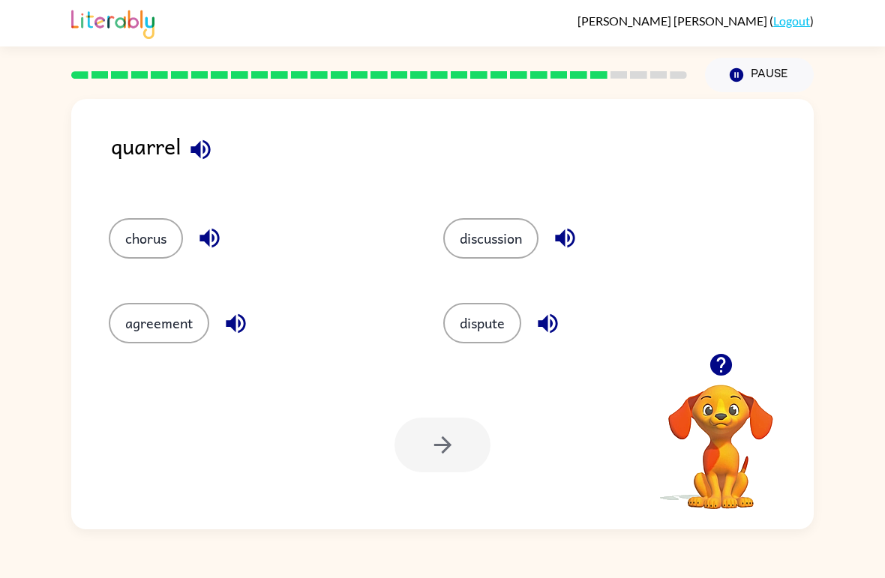
click at [514, 255] on button "discussion" at bounding box center [490, 238] width 95 height 40
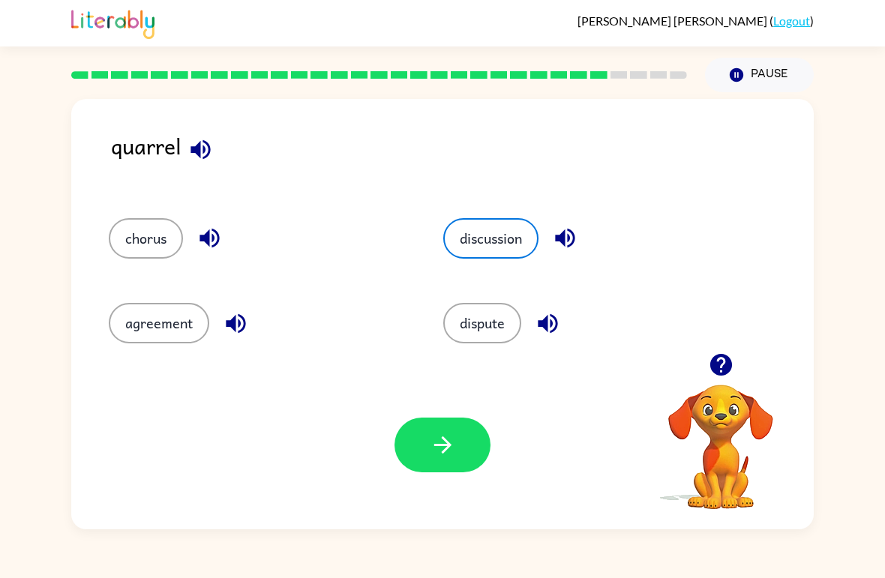
click at [462, 439] on button "button" at bounding box center [442, 445] width 96 height 55
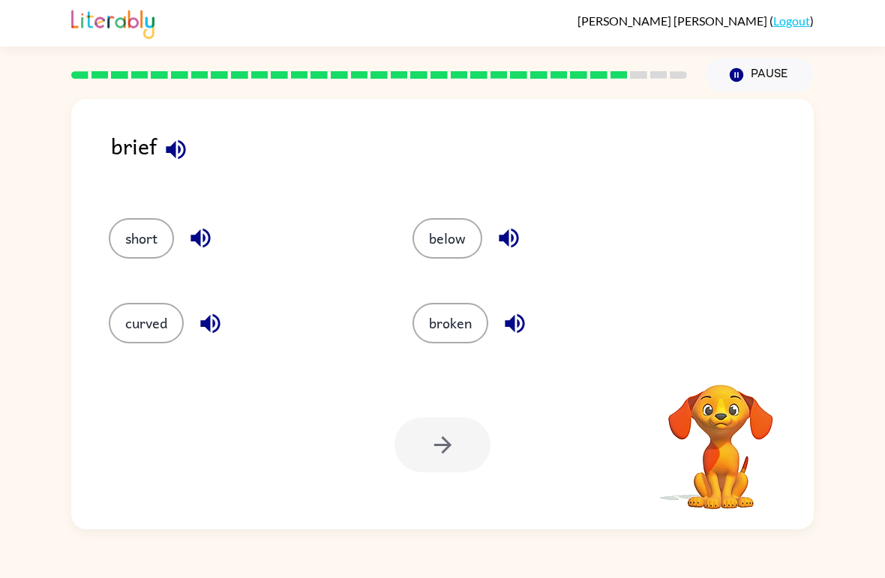
click at [472, 337] on button "broken" at bounding box center [450, 323] width 76 height 40
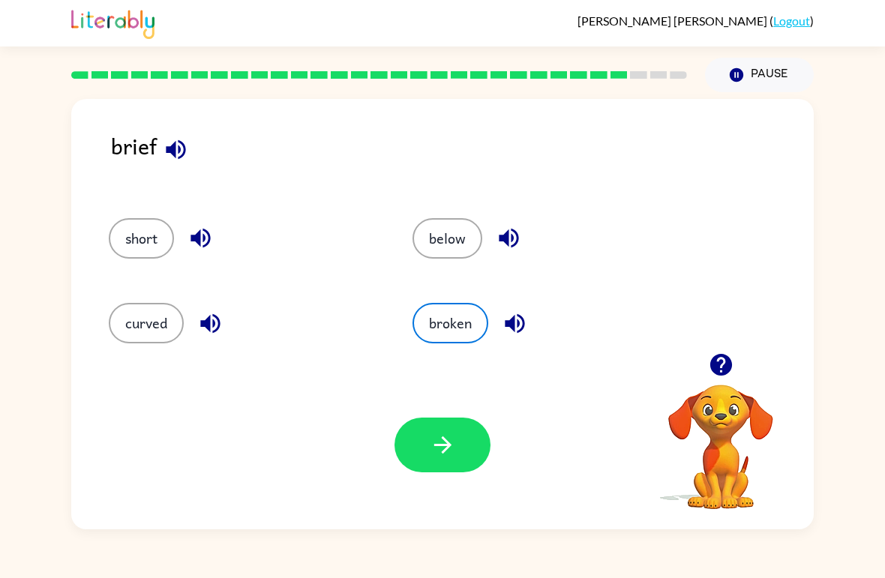
click at [469, 414] on div "Your browser must support playing .mp4 files to use Literably. Please try using…" at bounding box center [442, 445] width 742 height 169
click at [484, 438] on button "button" at bounding box center [442, 445] width 96 height 55
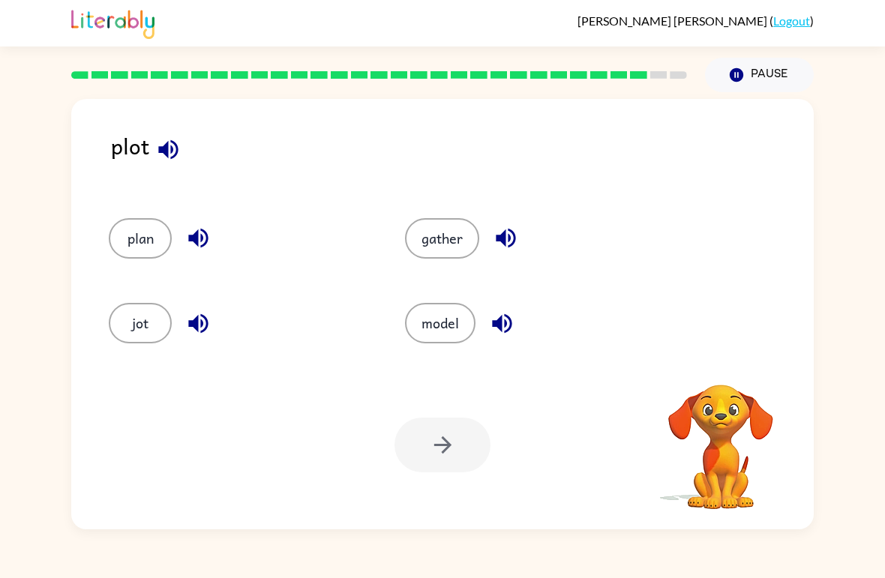
click at [438, 244] on button "gather" at bounding box center [442, 238] width 74 height 40
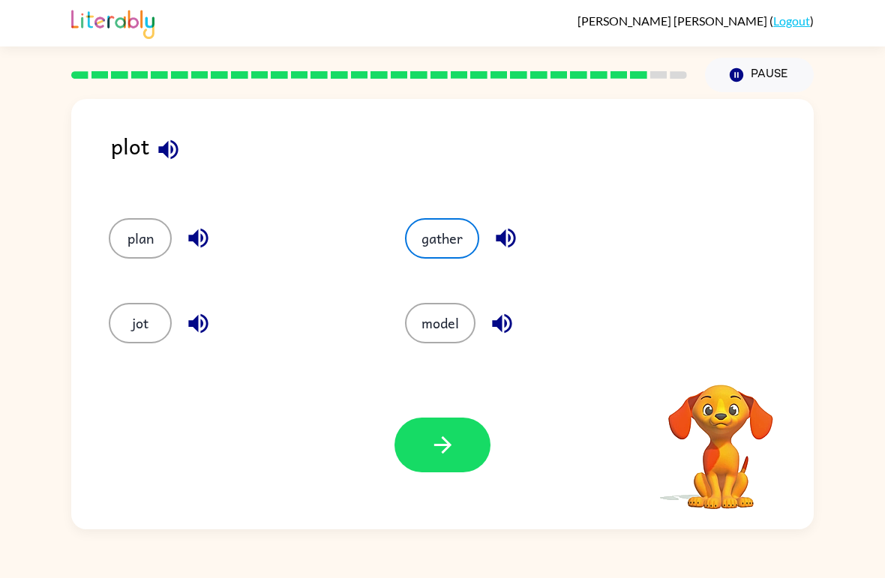
click at [455, 450] on icon "button" at bounding box center [443, 445] width 26 height 26
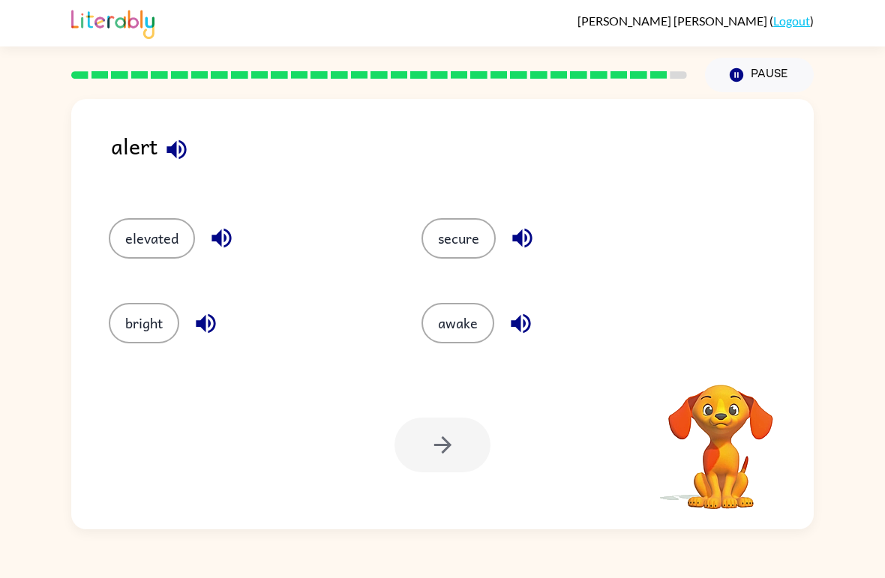
click at [475, 341] on button "awake" at bounding box center [457, 323] width 73 height 40
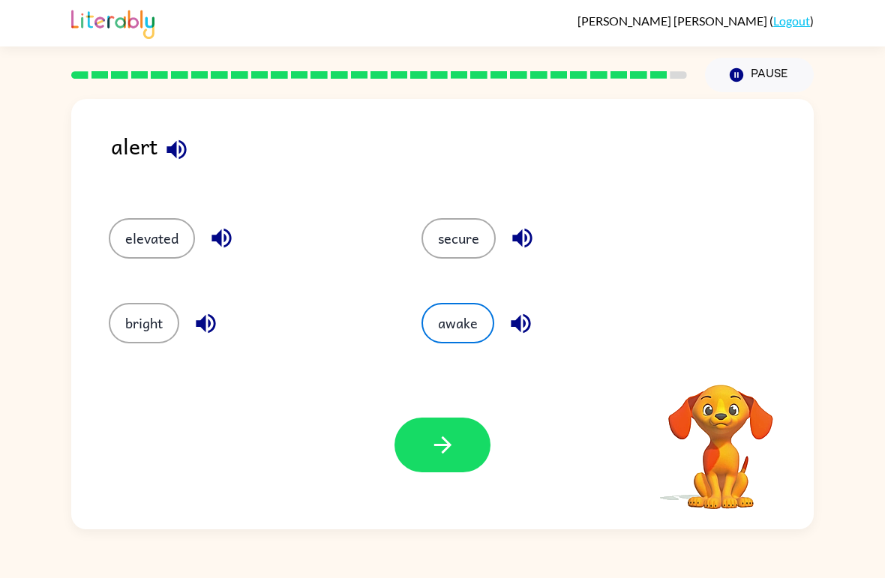
click at [477, 409] on div "Your browser must support playing .mp4 files to use Literably. Please try using…" at bounding box center [442, 445] width 742 height 169
click at [474, 428] on button "button" at bounding box center [442, 445] width 96 height 55
